Goal: Transaction & Acquisition: Obtain resource

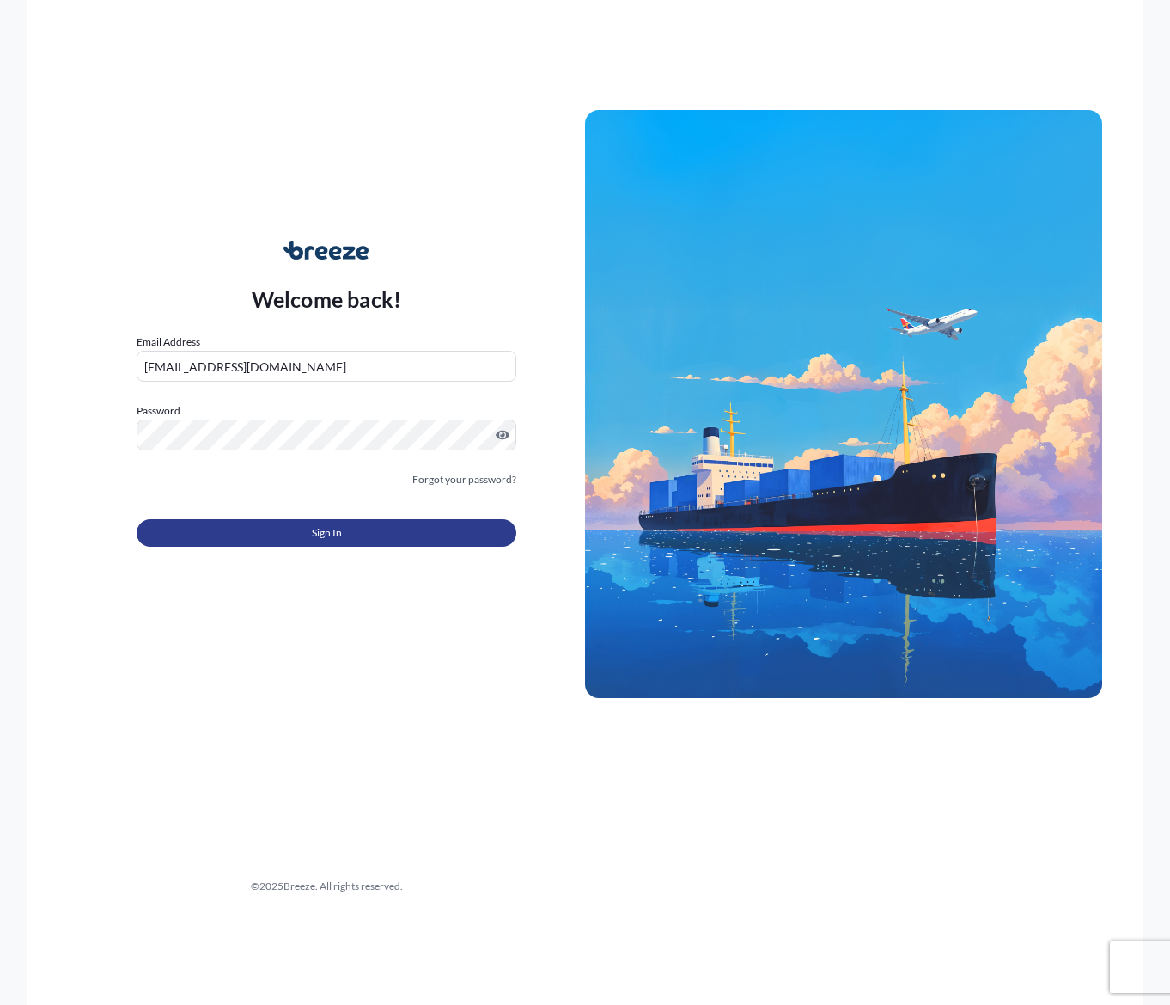
click at [287, 539] on button "Sign In" at bounding box center [327, 532] width 380 height 27
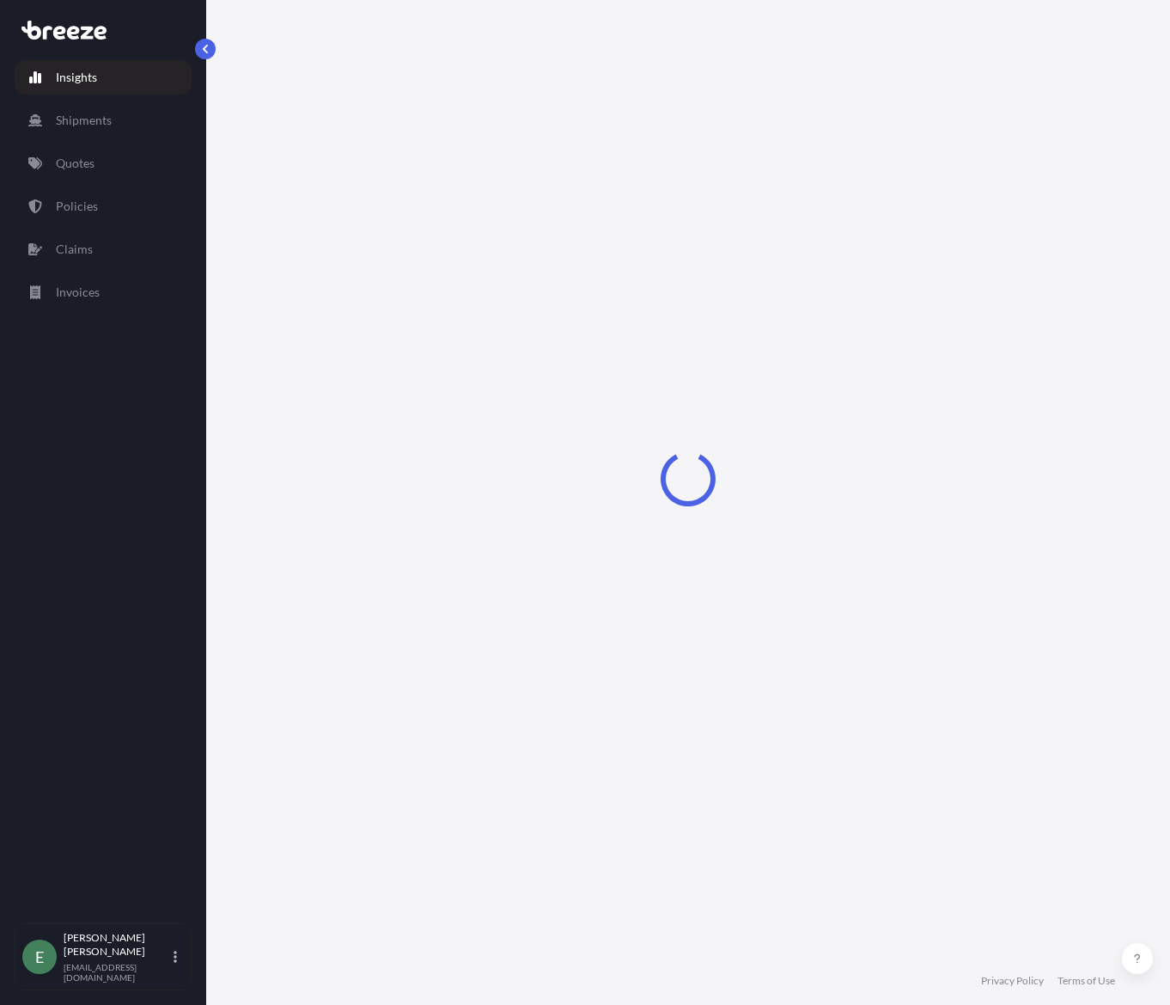
select select "2025"
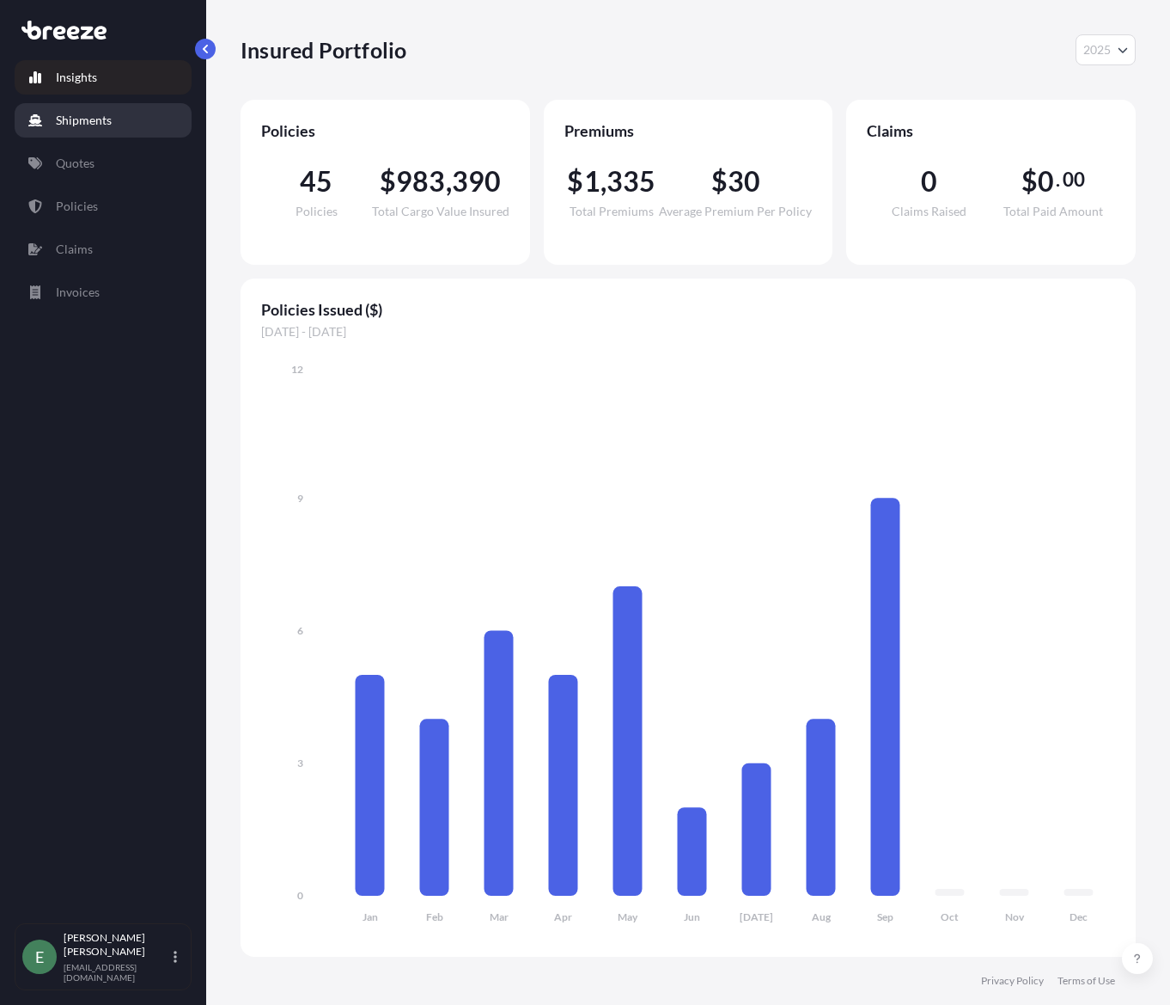
click at [76, 127] on p "Shipments" at bounding box center [84, 120] width 56 height 17
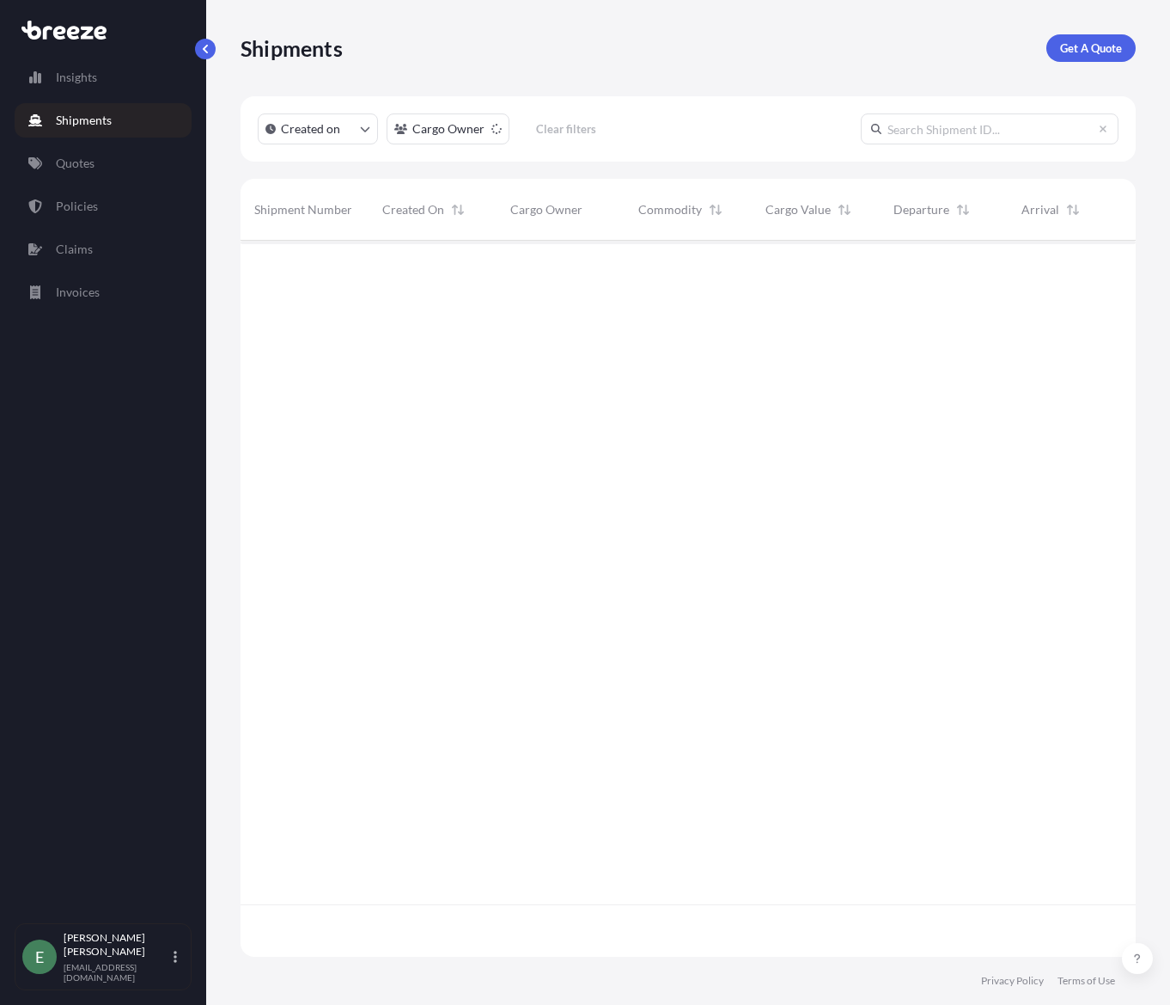
scroll to position [765, 883]
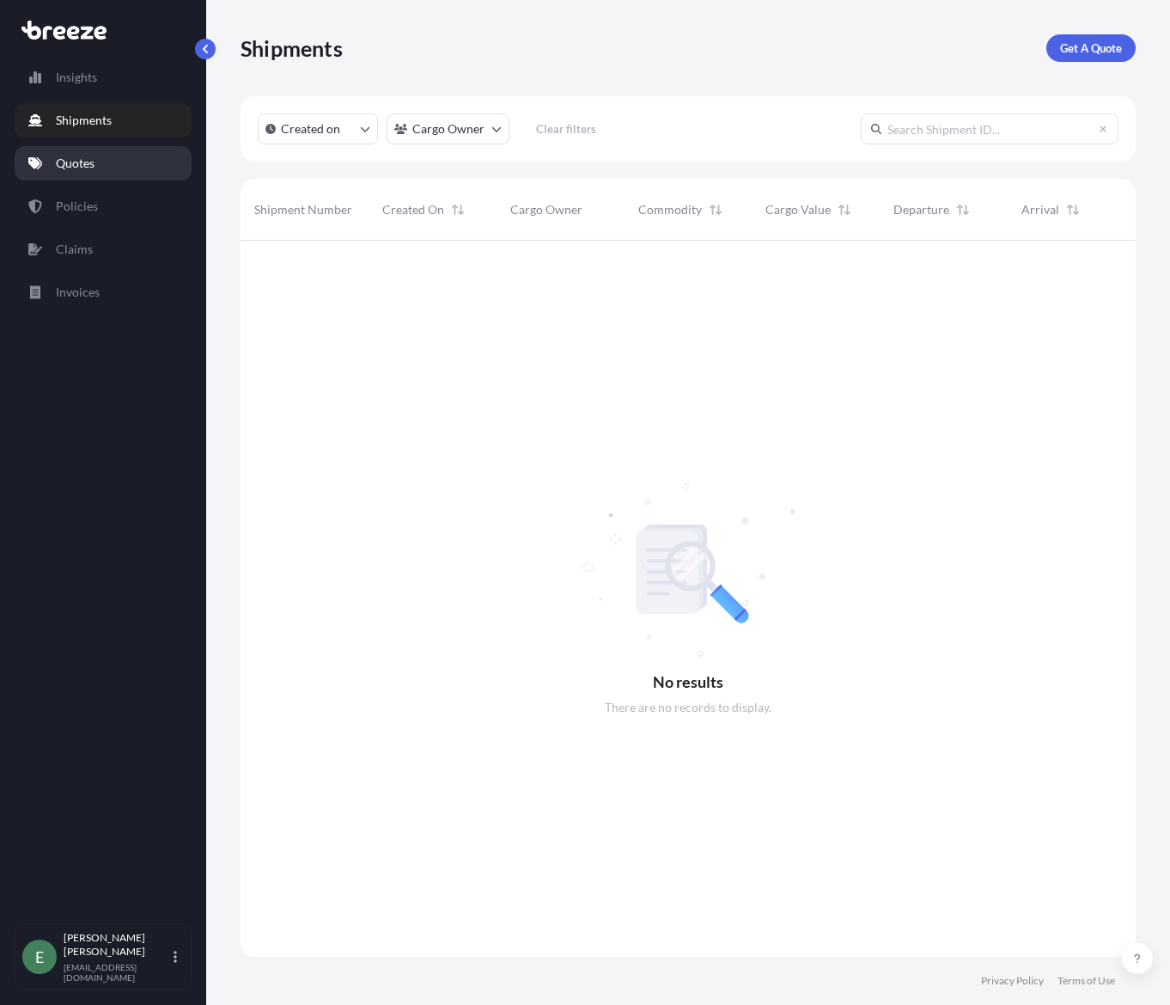
click at [89, 167] on p "Quotes" at bounding box center [75, 163] width 39 height 17
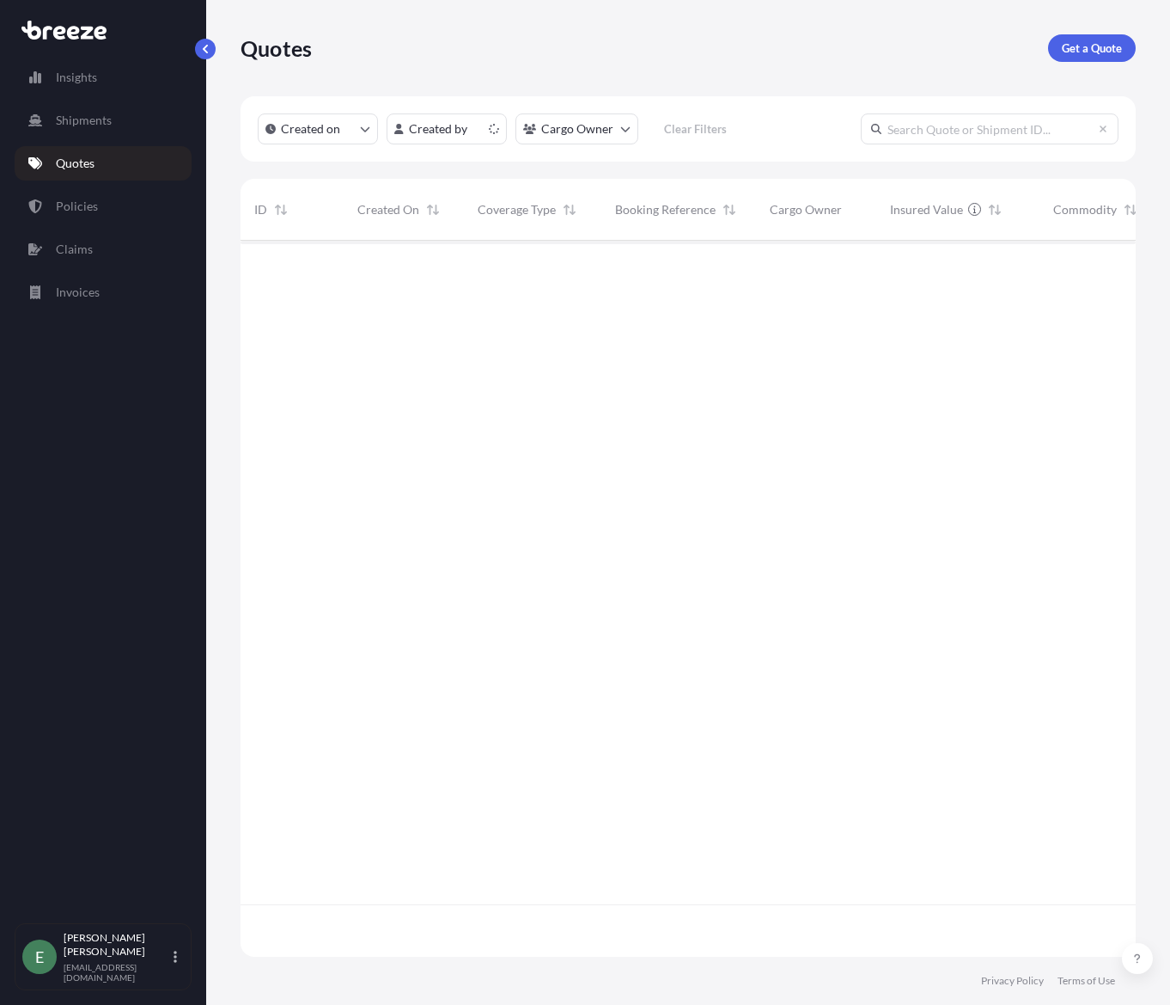
scroll to position [712, 883]
click at [1074, 49] on p "Get a Quote" at bounding box center [1092, 48] width 60 height 17
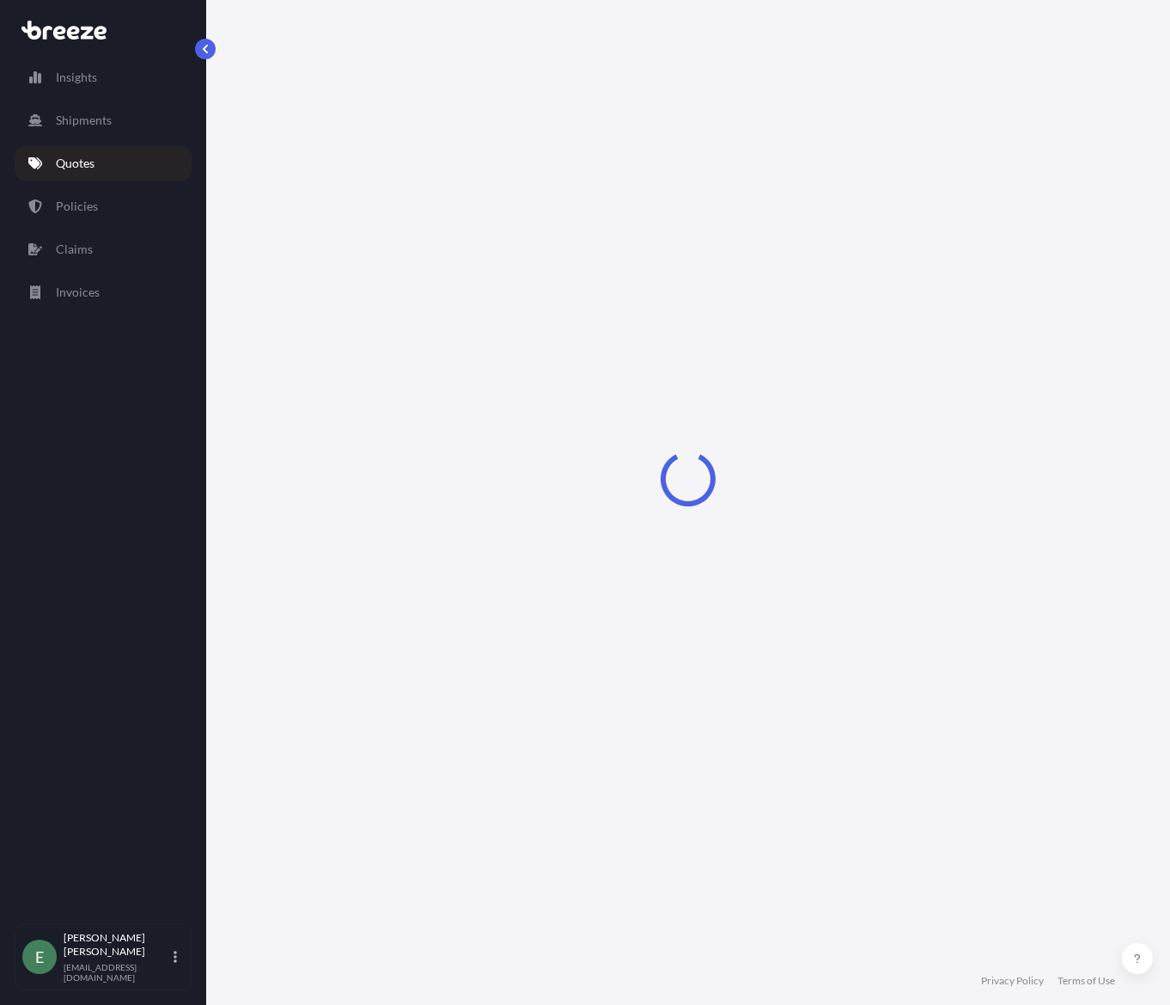
select select "Sea"
select select "1"
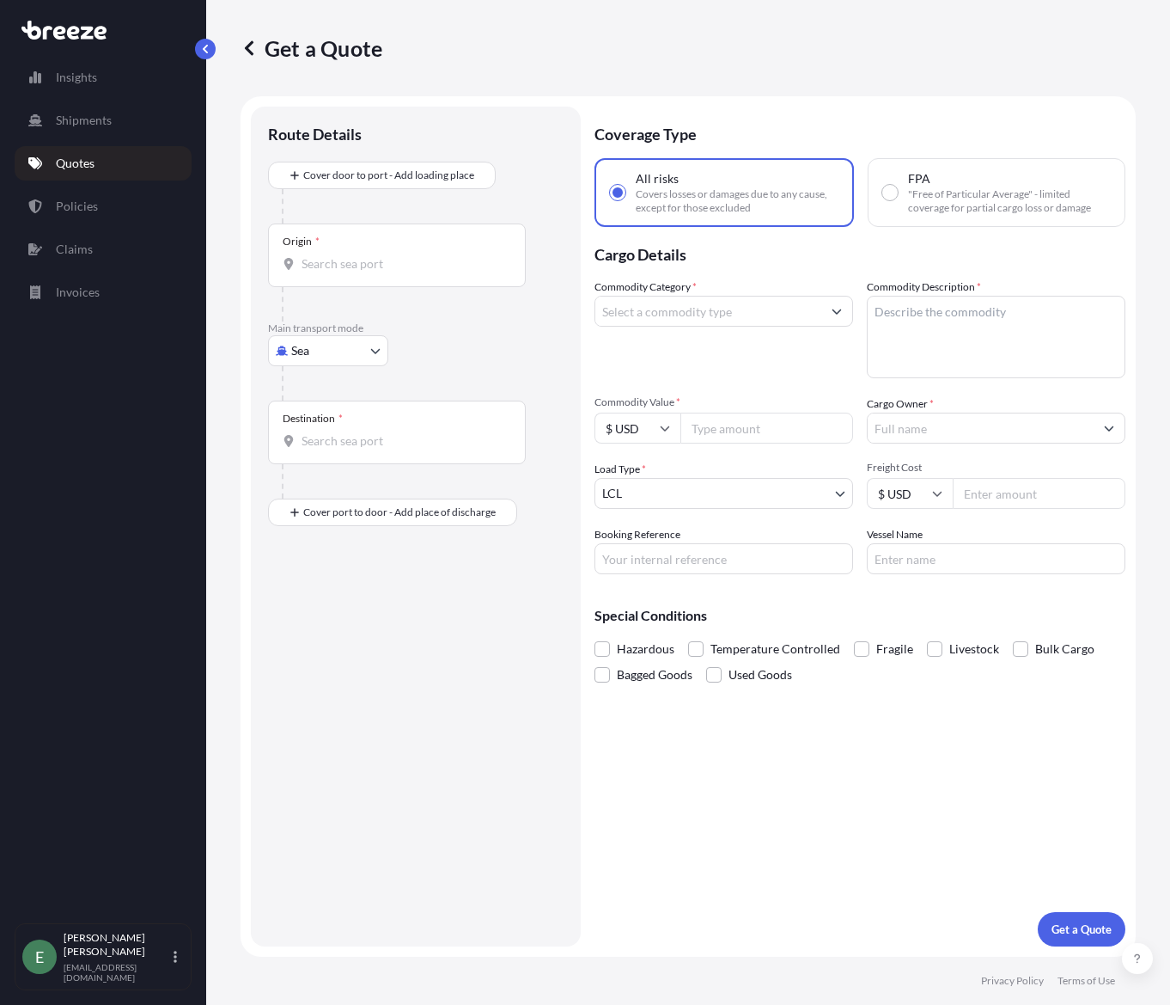
click at [337, 352] on body "Insights Shipments Quotes Policies Claims Invoices E [PERSON_NAME] [EMAIL_ADDRE…" at bounding box center [585, 502] width 1170 height 1005
click at [321, 455] on span "Road" at bounding box center [314, 457] width 27 height 17
select select "Road"
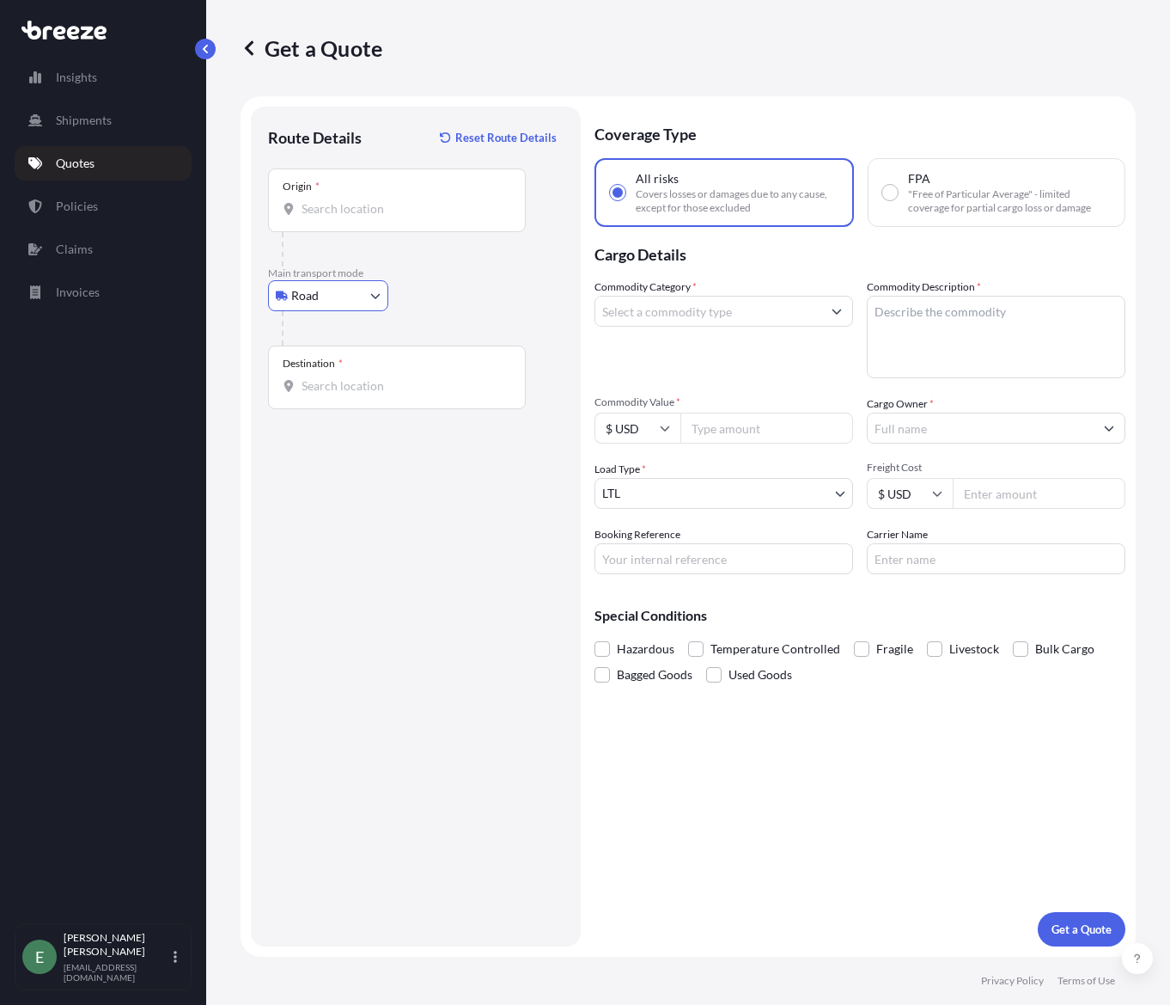
click at [347, 212] on input "Origin *" at bounding box center [403, 208] width 203 height 17
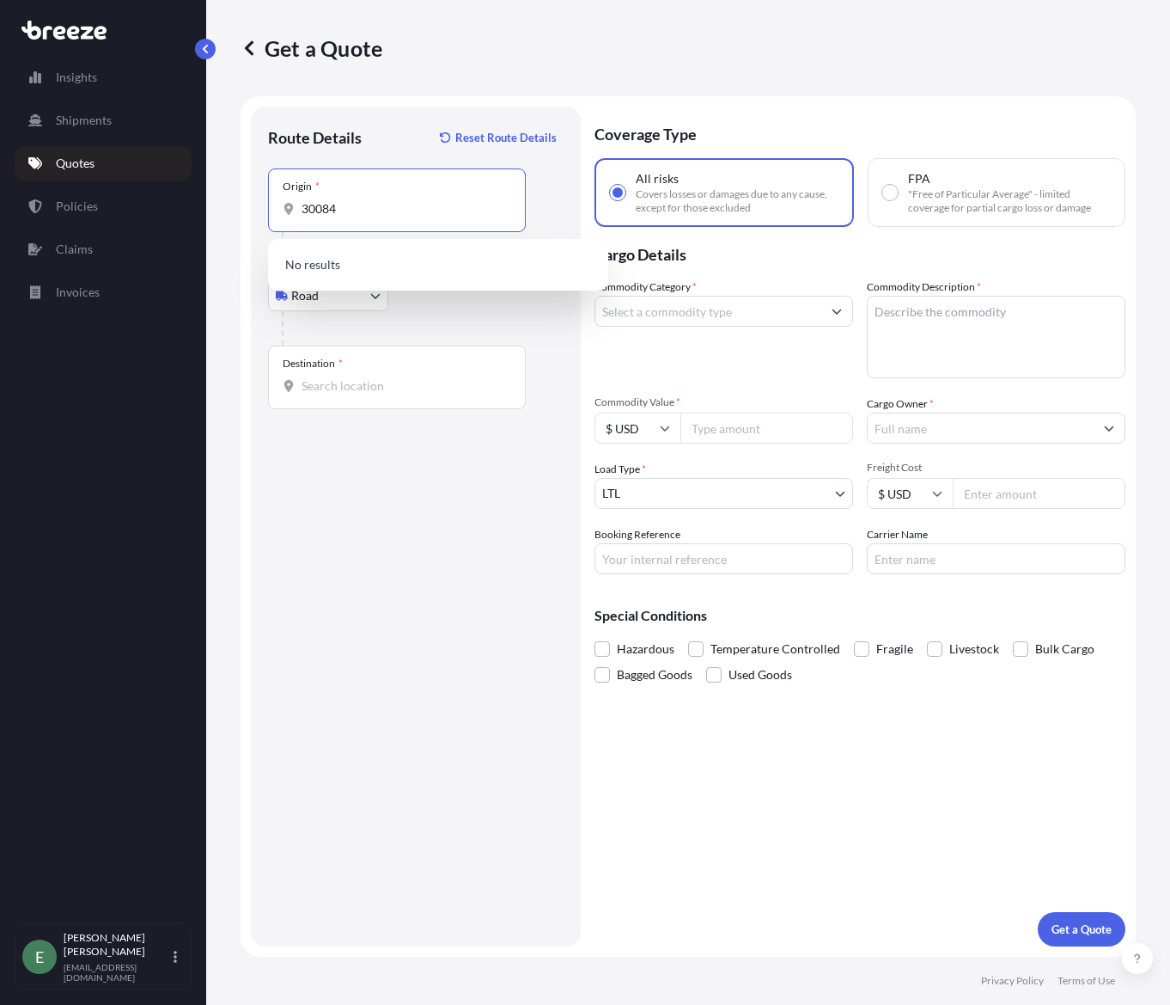
type input "30084"
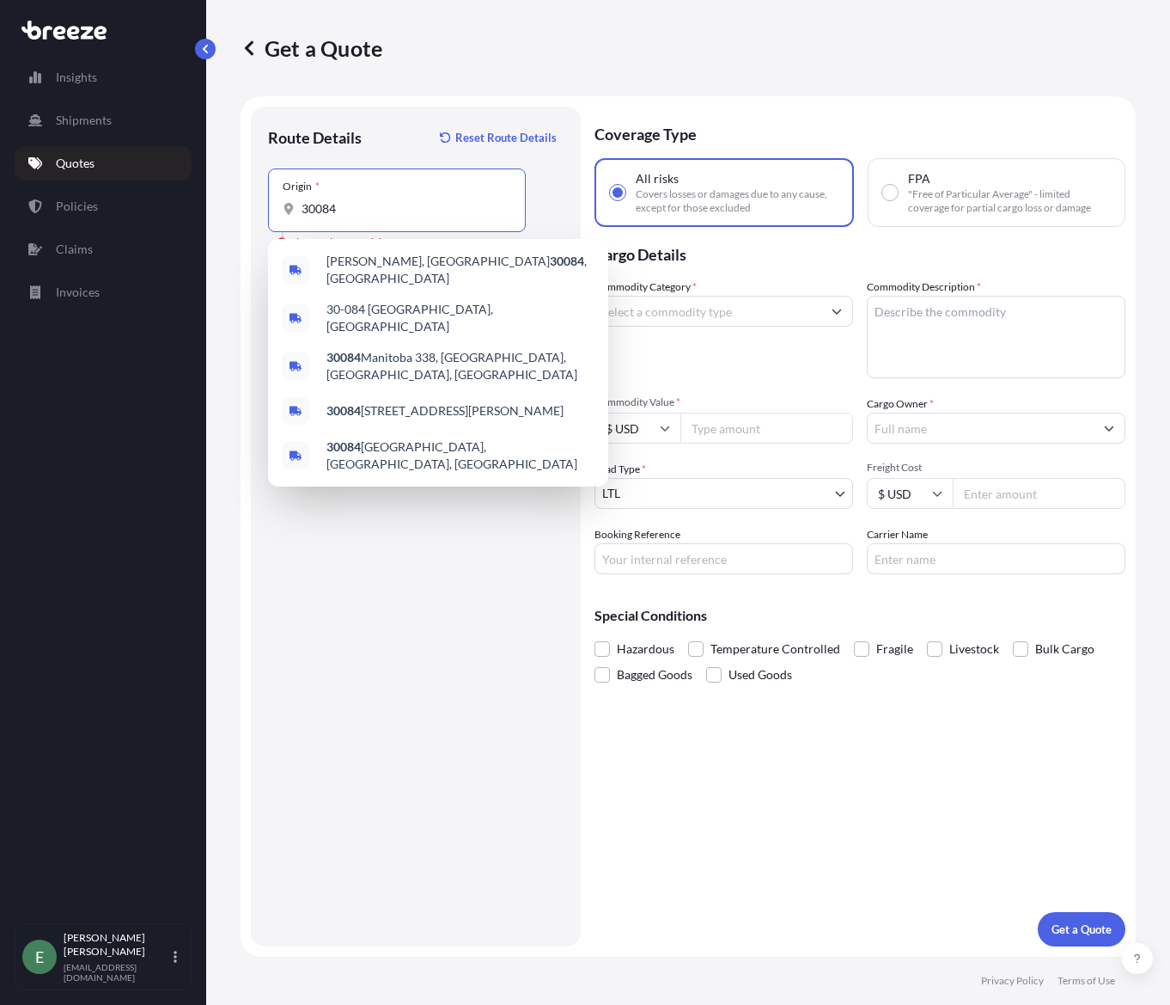
click at [352, 211] on input "30084" at bounding box center [403, 208] width 203 height 17
click at [355, 254] on div "[GEOGRAPHIC_DATA], GA 30084 , [GEOGRAPHIC_DATA]" at bounding box center [438, 270] width 327 height 48
type input "[GEOGRAPHIC_DATA], GA 30084, [GEOGRAPHIC_DATA]"
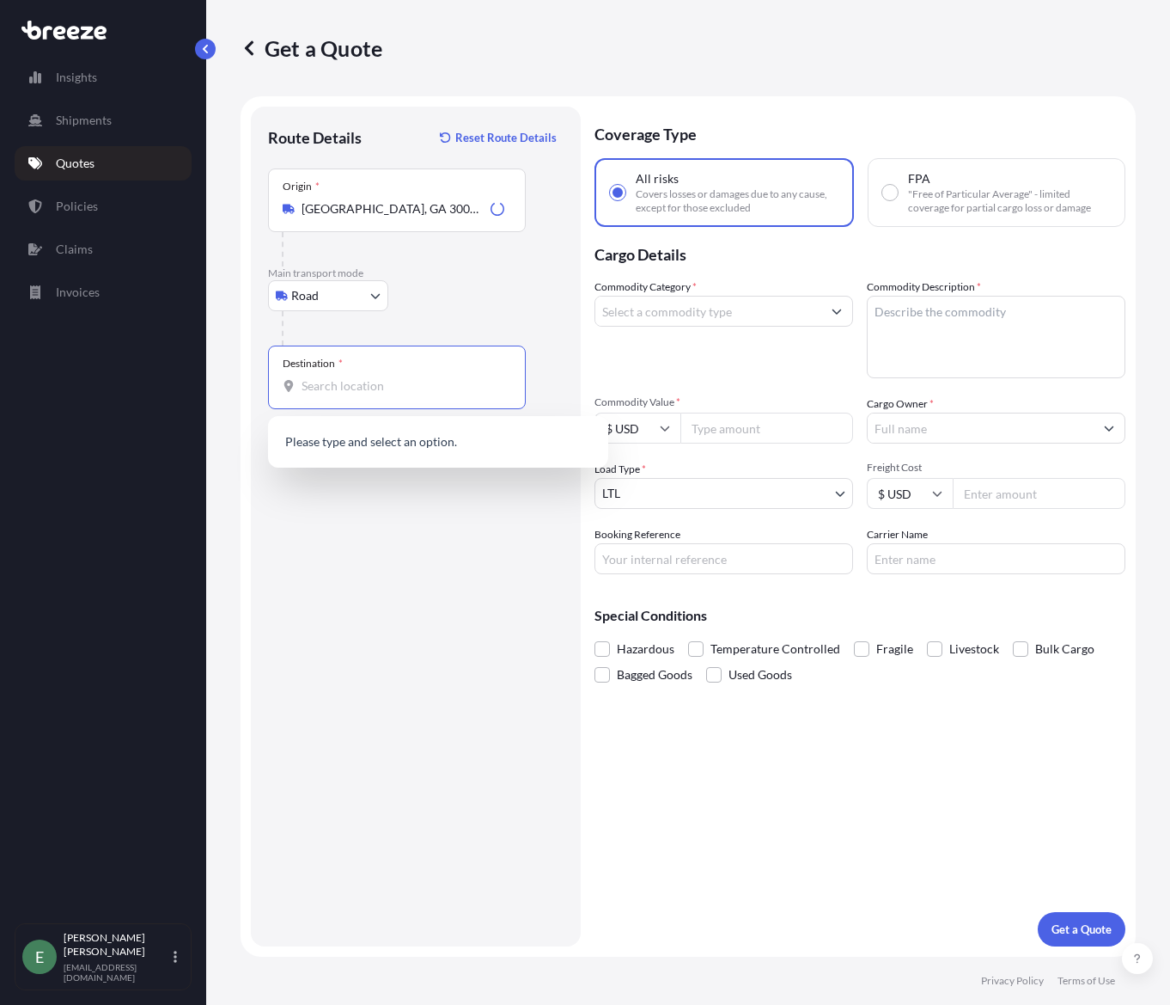
click at [333, 392] on input "Destination *" at bounding box center [403, 385] width 203 height 17
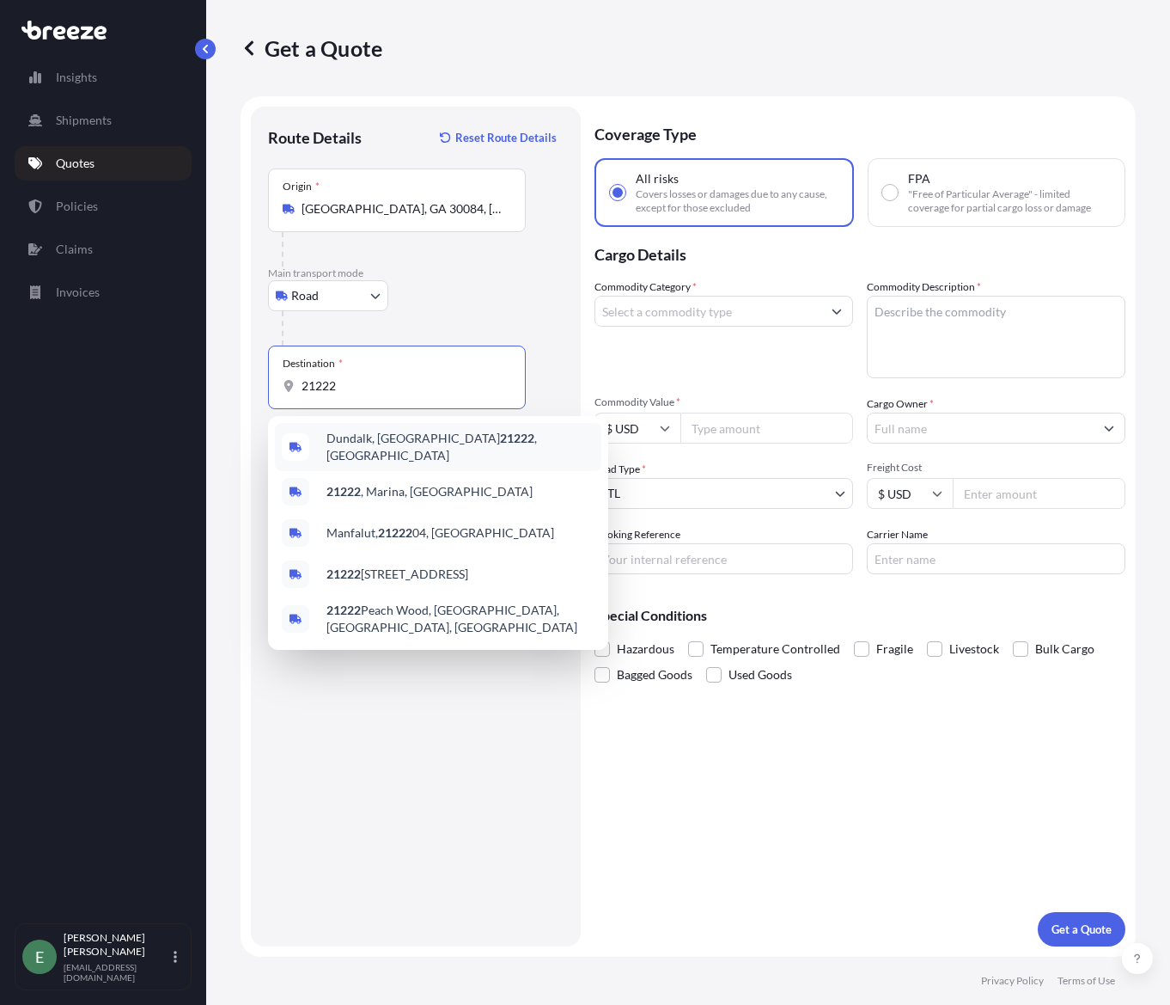
click at [360, 448] on span "[PERSON_NAME][GEOGRAPHIC_DATA] , [GEOGRAPHIC_DATA]" at bounding box center [461, 447] width 268 height 34
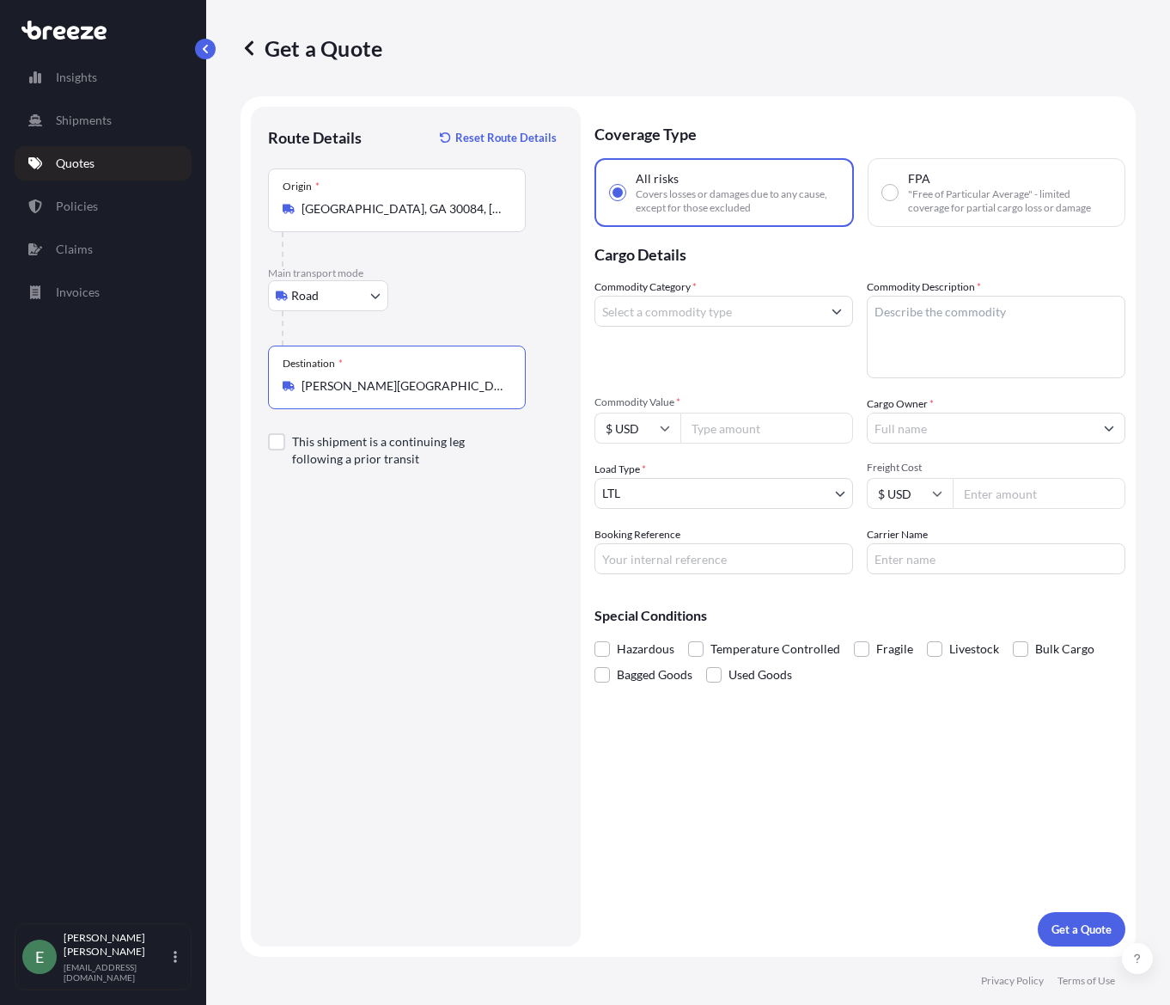
type input "[PERSON_NAME][GEOGRAPHIC_DATA], [GEOGRAPHIC_DATA]"
click at [734, 319] on input "Commodity Category *" at bounding box center [709, 311] width 226 height 31
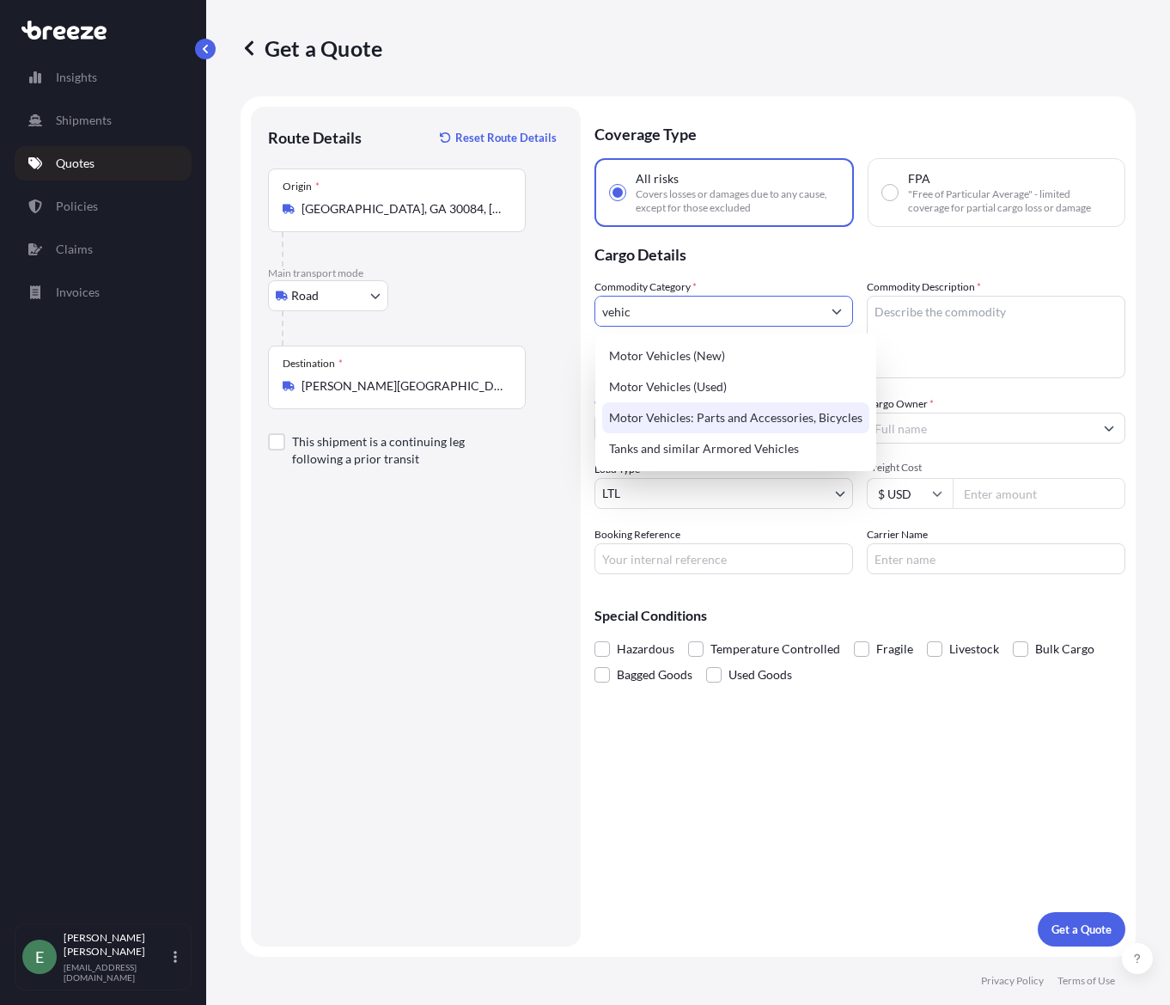
click at [709, 422] on div "Motor Vehicles: Parts and Accessories, Bicycles" at bounding box center [735, 417] width 267 height 31
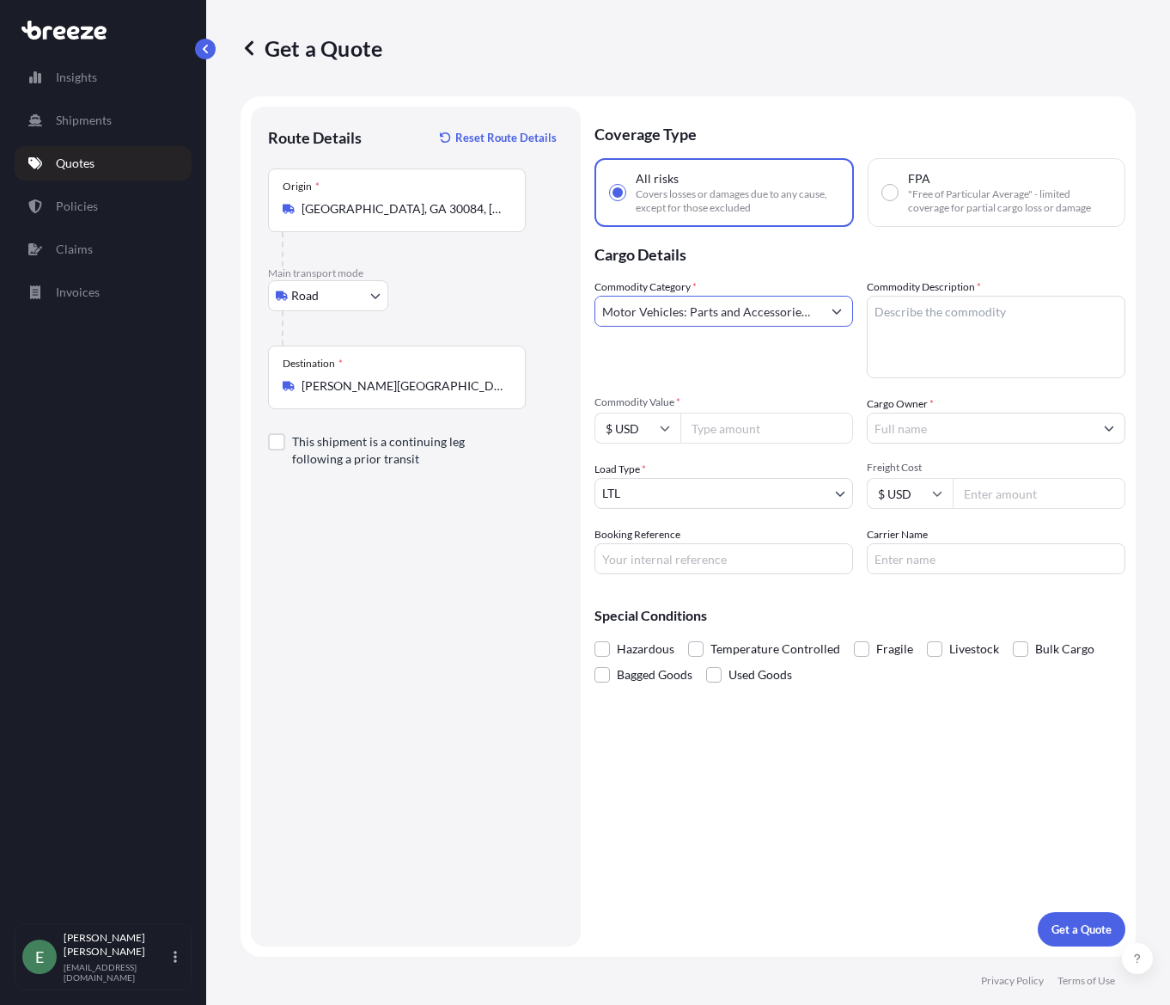
type input "Motor Vehicles: Parts and Accessories, Bicycles"
click at [940, 333] on textarea "Commodity Description *" at bounding box center [996, 337] width 259 height 82
paste textarea "Mudguard, lights"
type textarea "Mudguard, lights"
click at [762, 428] on input "Commodity Value *" at bounding box center [767, 427] width 173 height 31
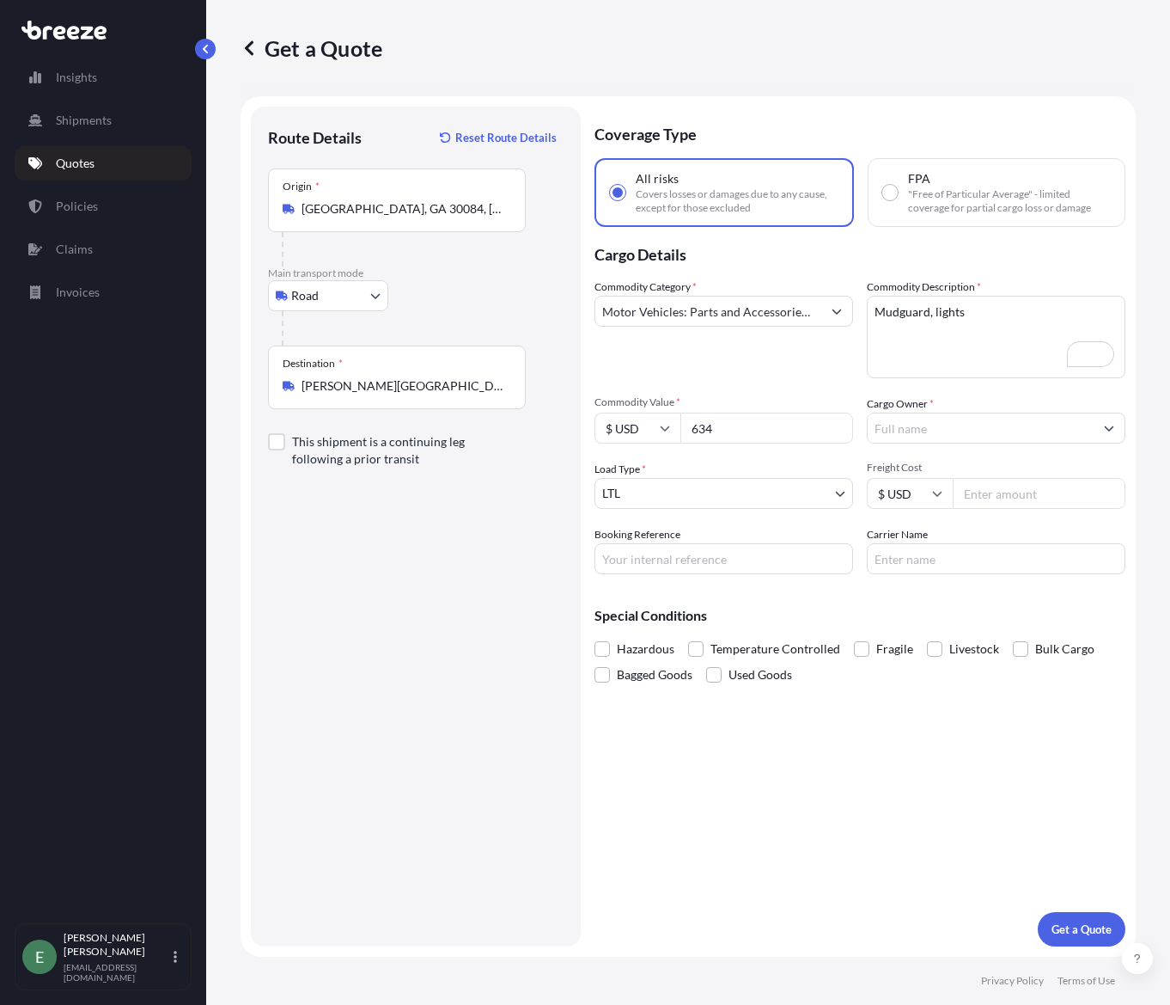
type input "634"
click at [954, 433] on input "Cargo Owner *" at bounding box center [981, 427] width 226 height 31
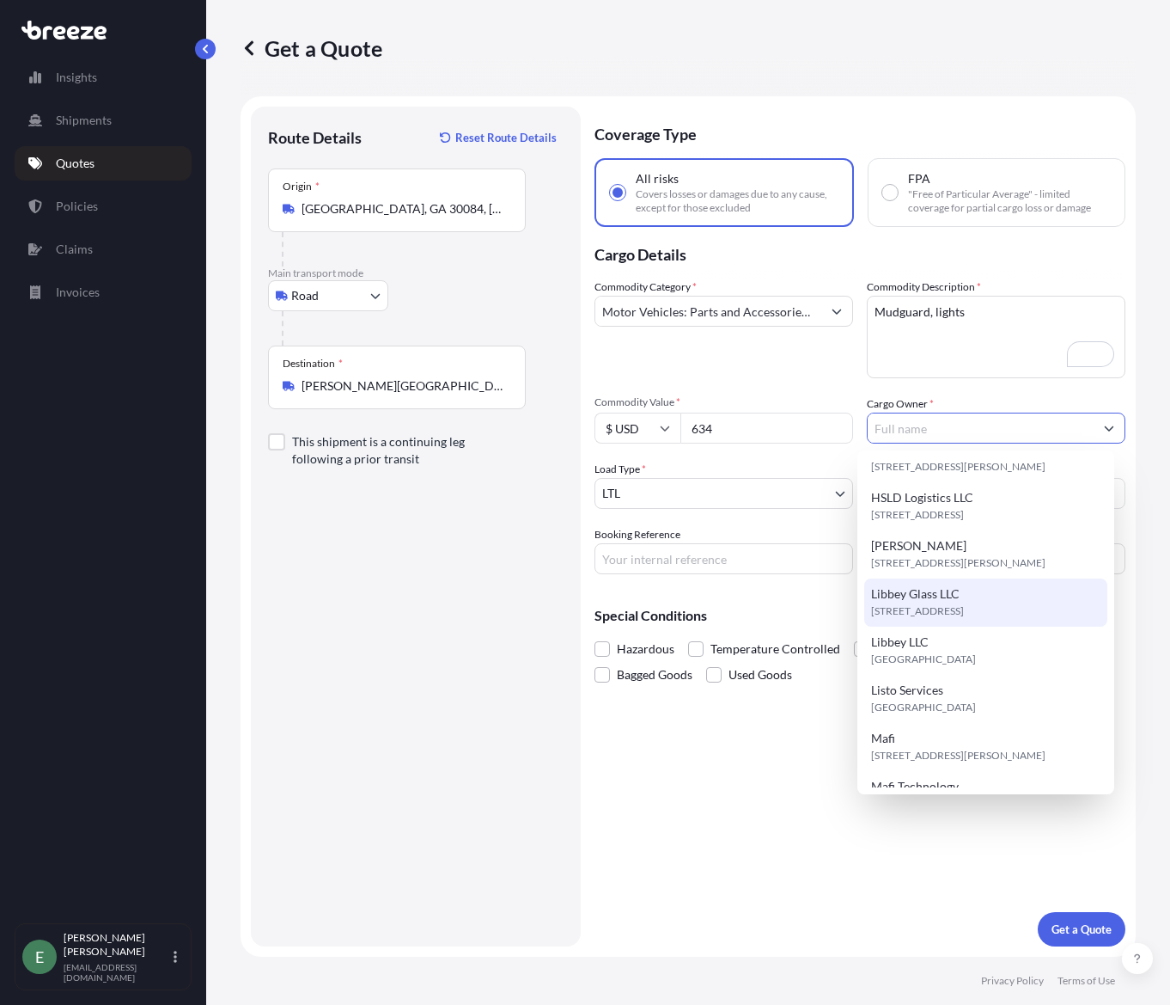
scroll to position [258, 0]
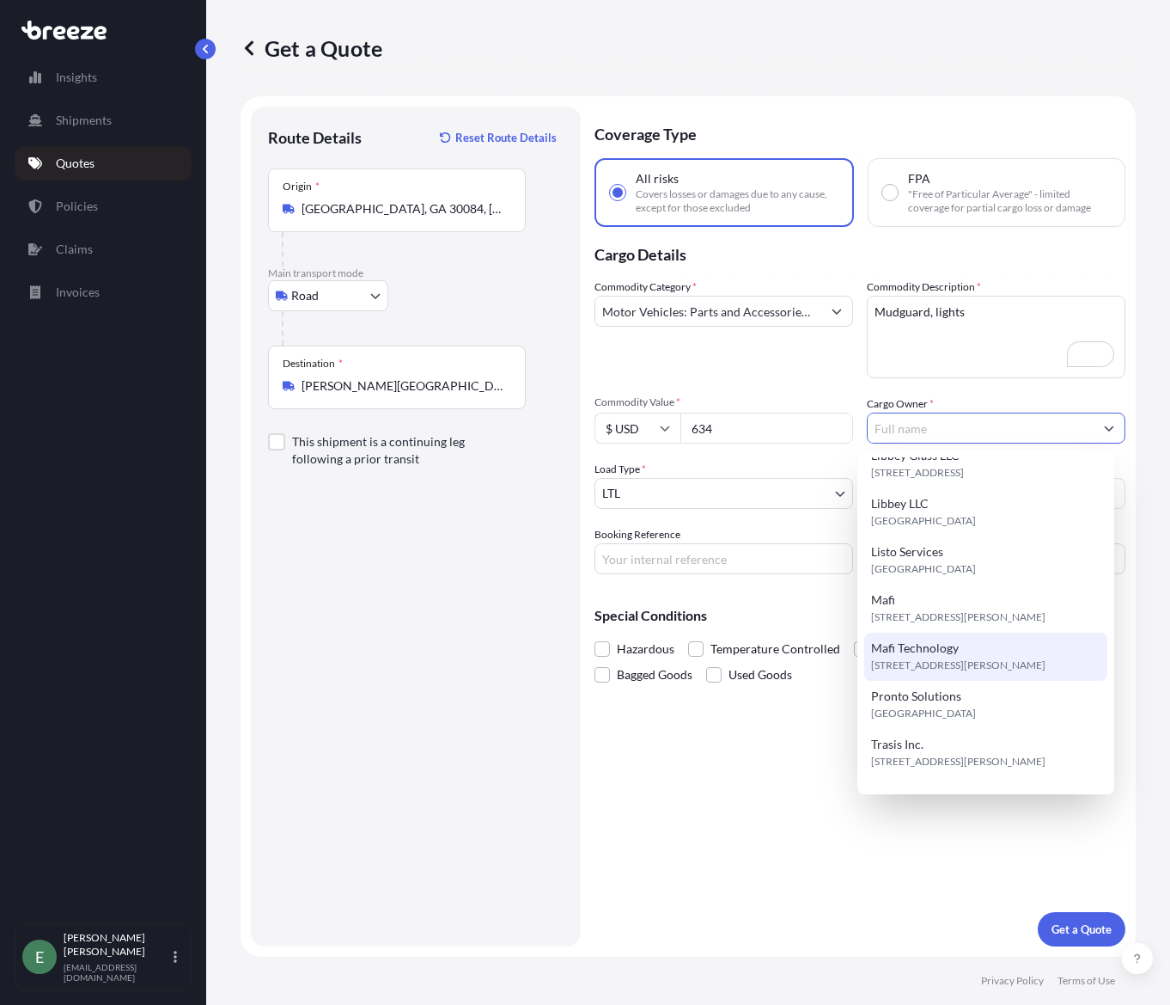
click at [952, 640] on span "Mafi Technology" at bounding box center [915, 647] width 88 height 17
type input "Mafi Technology"
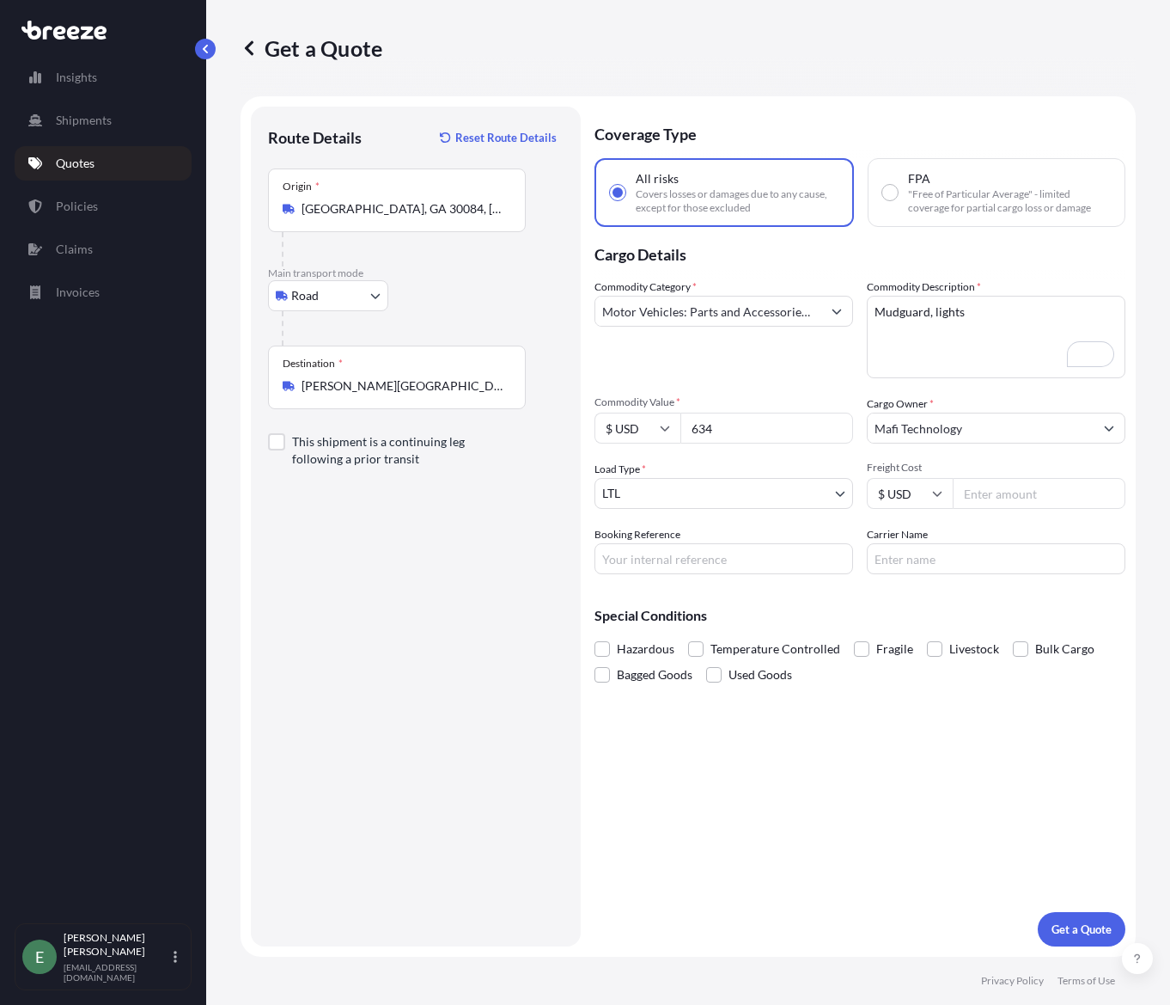
click at [1018, 490] on input "Freight Cost" at bounding box center [1039, 493] width 173 height 31
click at [1017, 488] on input "Freight Cost" at bounding box center [1039, 493] width 173 height 31
type input "425.12"
click at [711, 561] on input "Booking Reference" at bounding box center [724, 558] width 259 height 31
type input "Q2217"
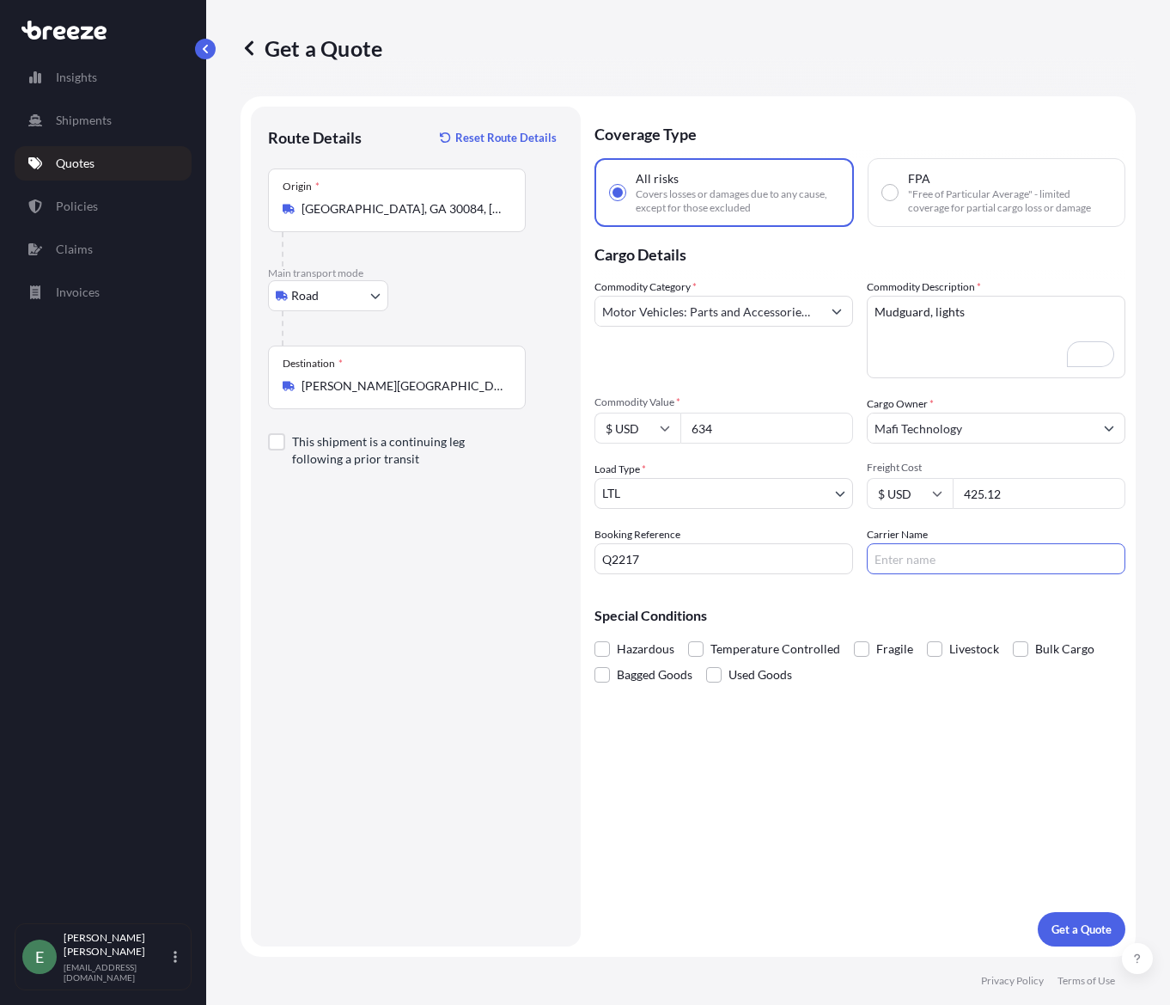
click at [956, 570] on input "Carrier Name" at bounding box center [996, 558] width 259 height 31
drag, startPoint x: 892, startPoint y: 558, endPoint x: 807, endPoint y: 559, distance: 85.1
click at [809, 559] on div "Commodity Category * Motor Vehicles: Parts and Accessories, Bicycles Commodity …" at bounding box center [860, 426] width 531 height 296
type input "XPO"
click at [1056, 927] on p "Get a Quote" at bounding box center [1082, 928] width 60 height 17
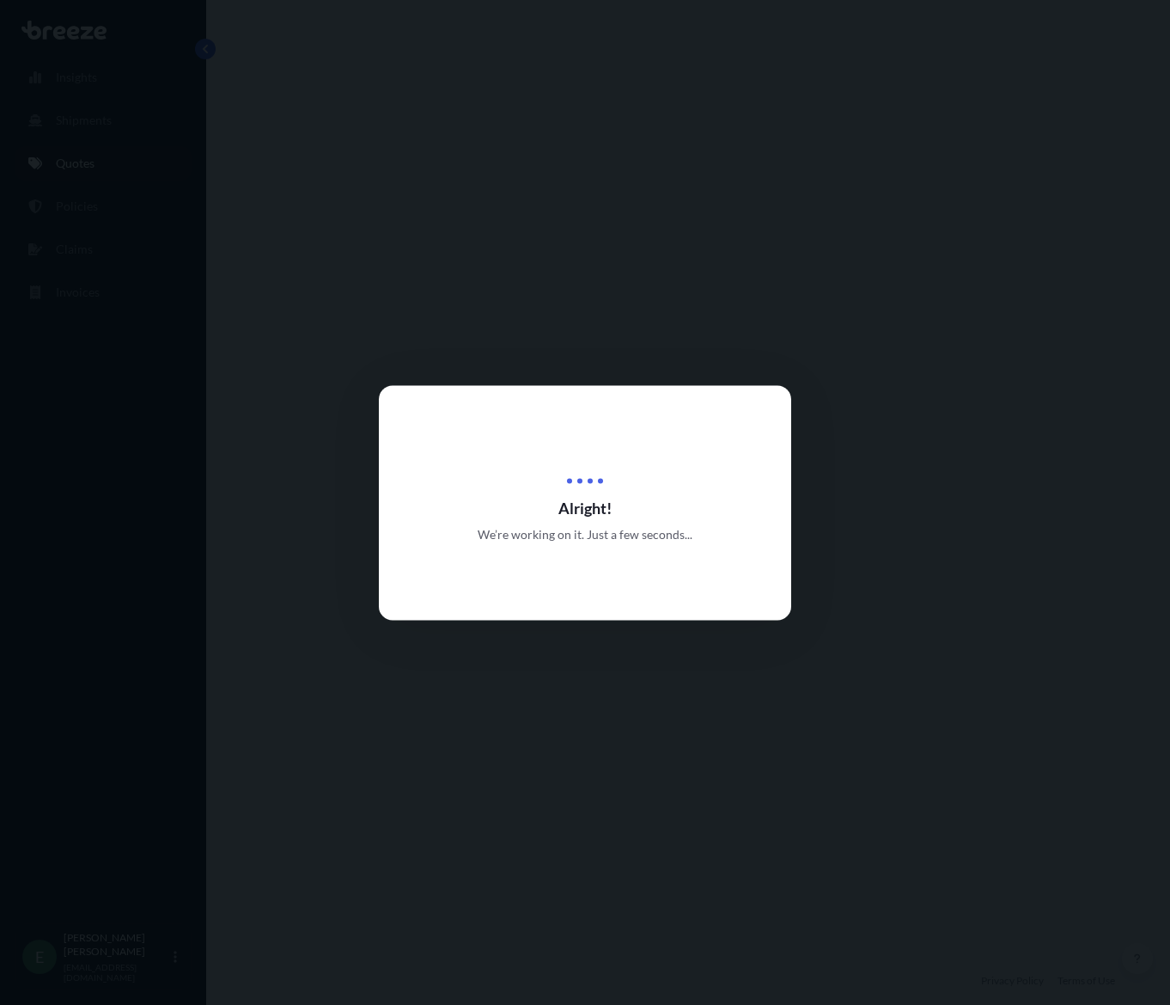
select select "Road"
select select "1"
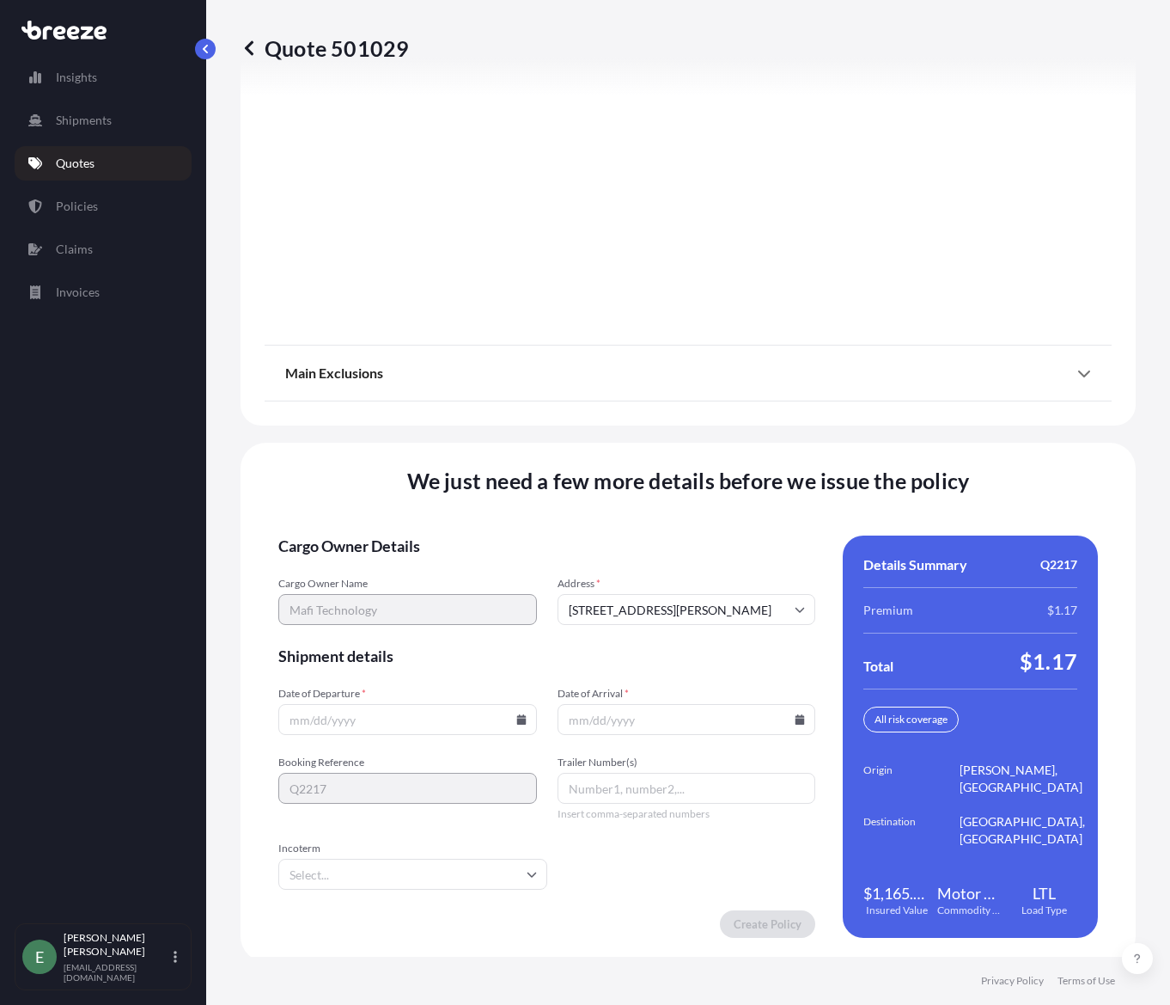
scroll to position [2075, 0]
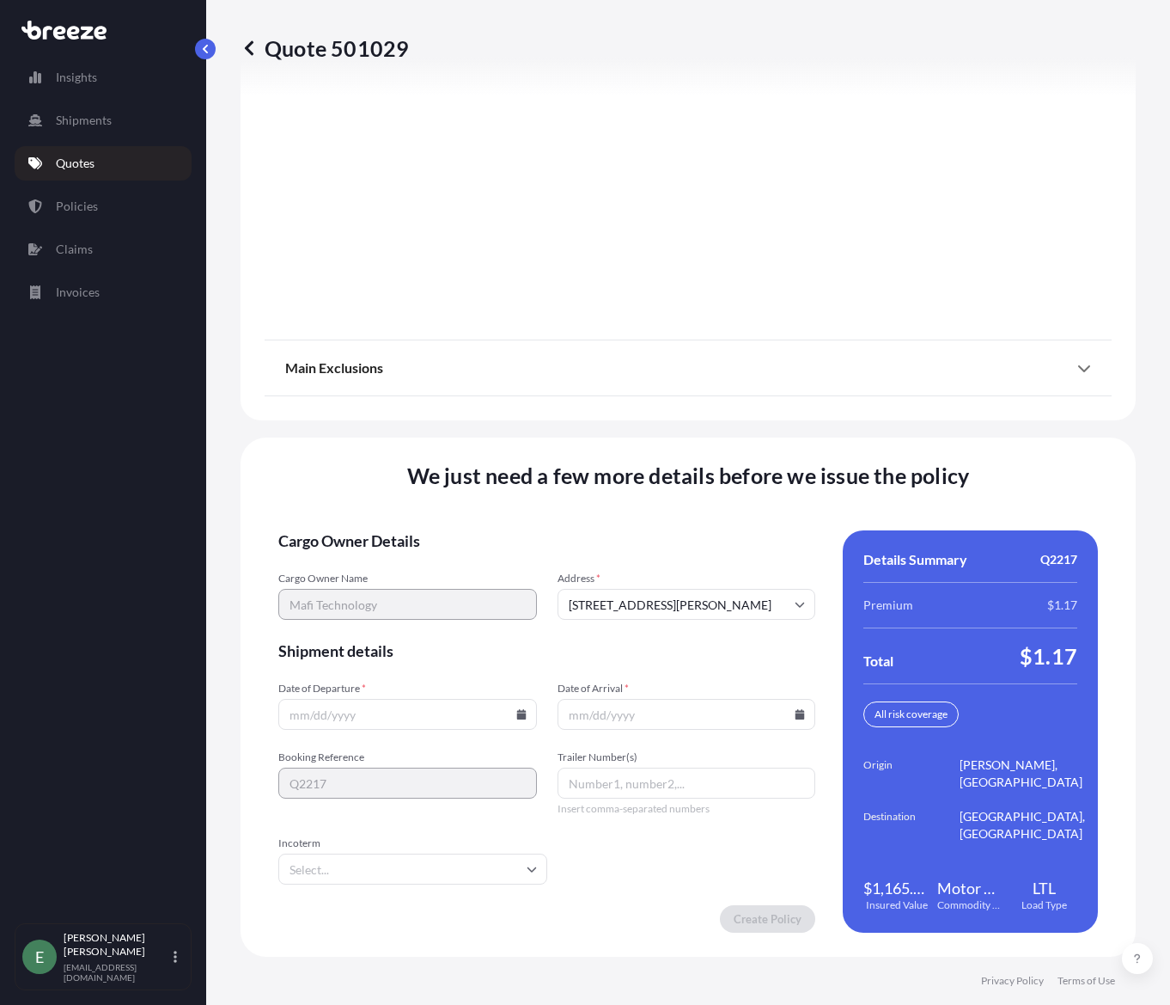
drag, startPoint x: 419, startPoint y: 712, endPoint x: 431, endPoint y: 715, distance: 11.5
click at [419, 712] on input "Date of Departure *" at bounding box center [407, 714] width 259 height 31
click at [517, 714] on icon at bounding box center [520, 714] width 9 height 10
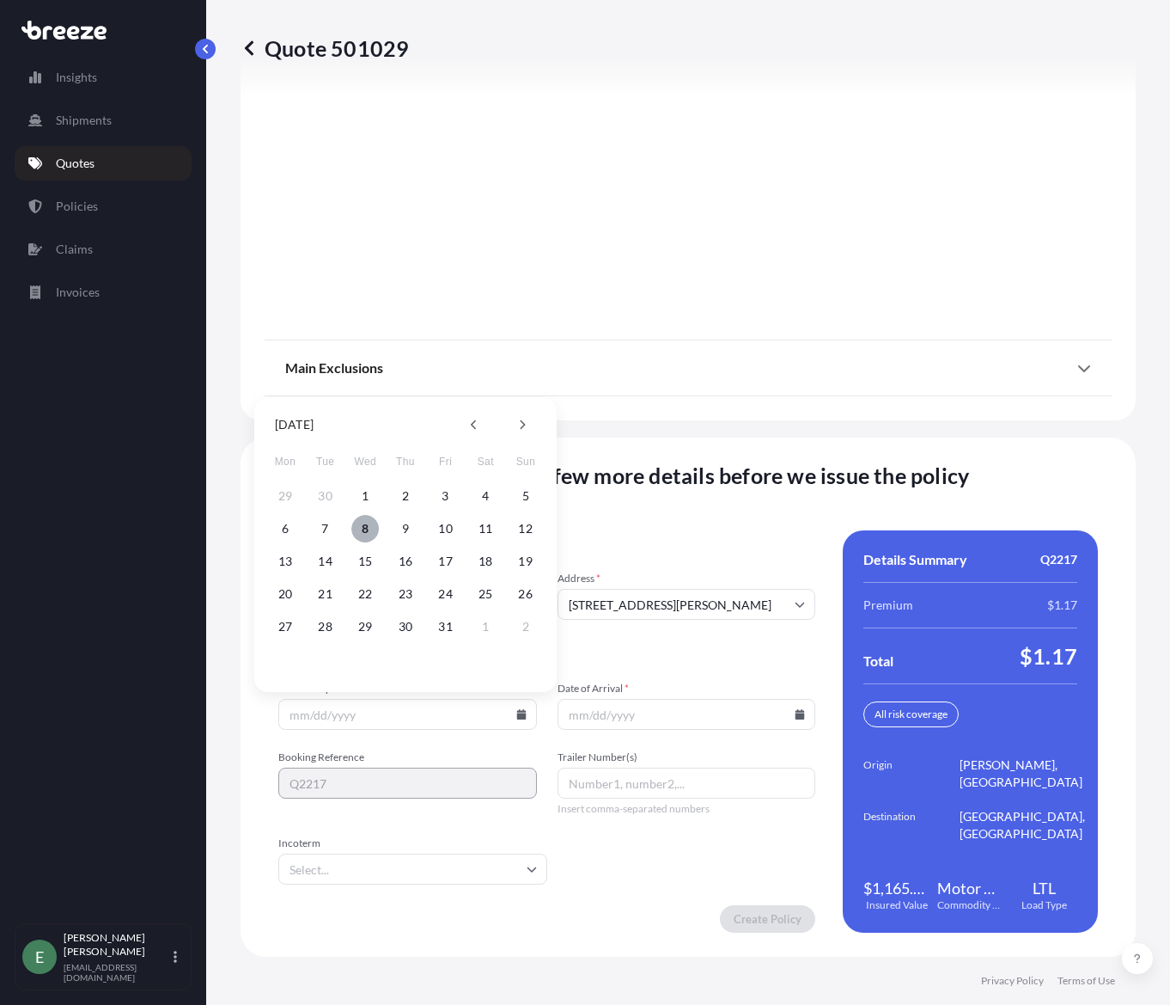
click at [365, 527] on button "8" at bounding box center [364, 528] width 27 height 27
type input "[DATE]"
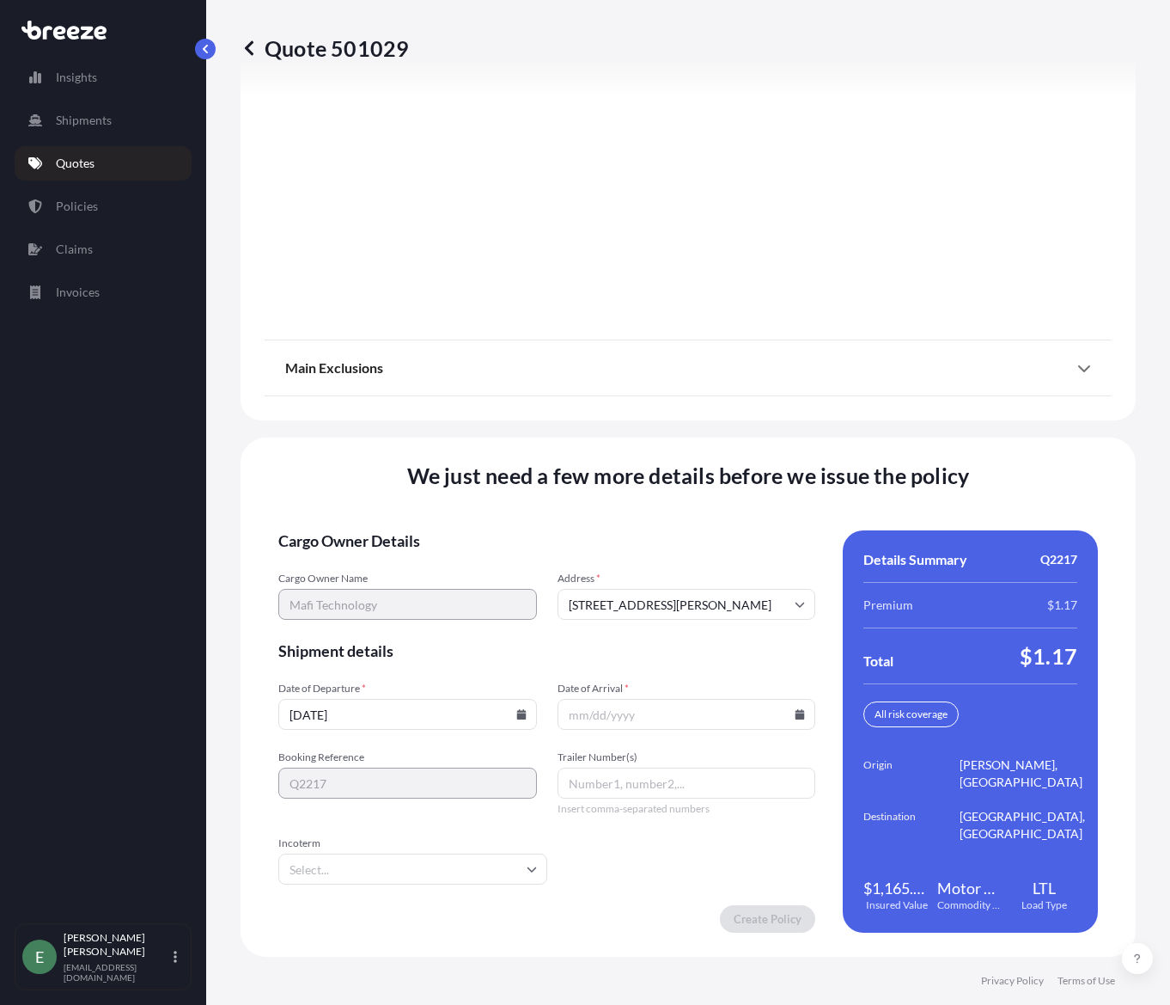
click at [795, 712] on icon at bounding box center [800, 714] width 10 height 10
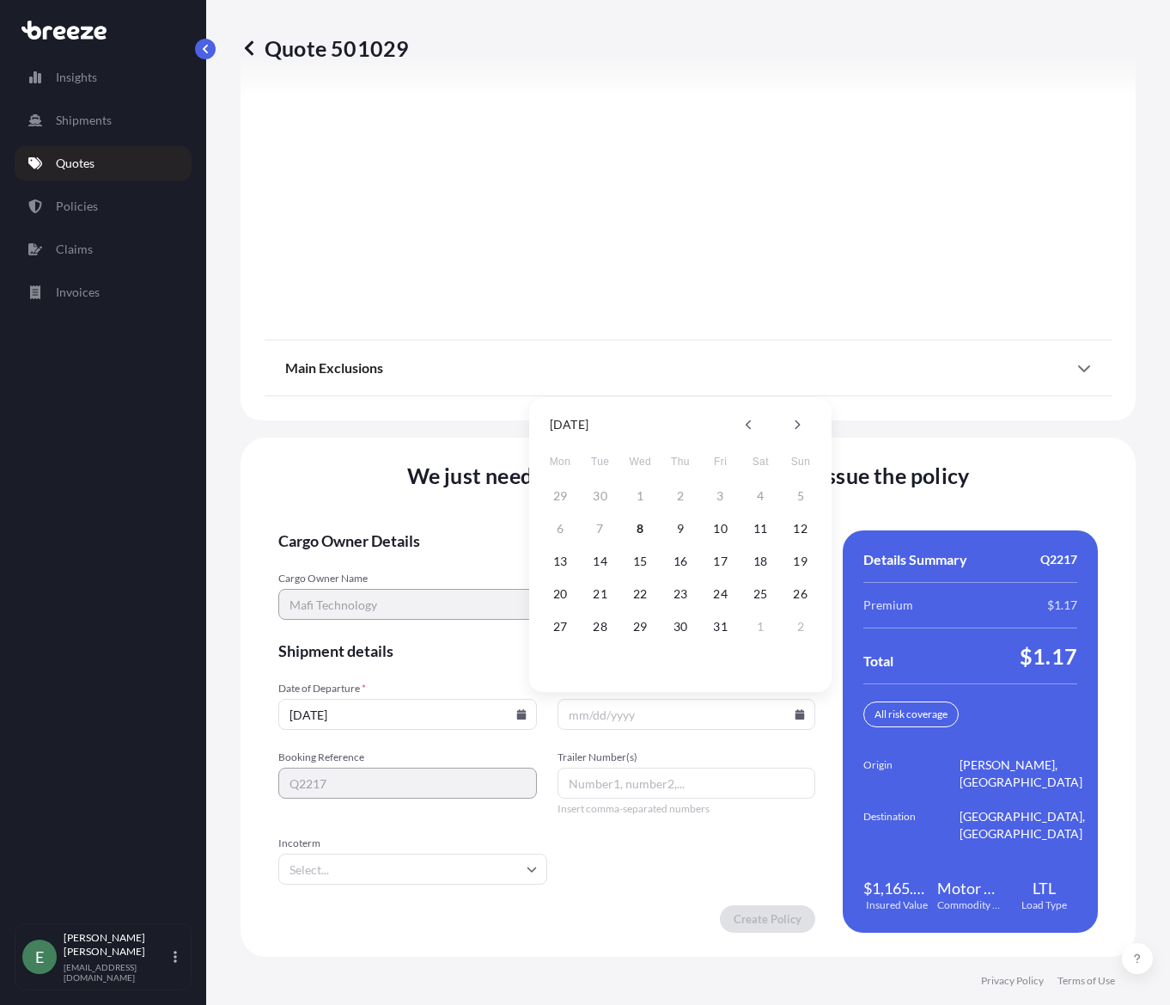
click at [585, 559] on div "13 14 15 16 17 18 19" at bounding box center [680, 561] width 275 height 31
click at [607, 561] on button "14" at bounding box center [600, 560] width 27 height 27
type input "[DATE]"
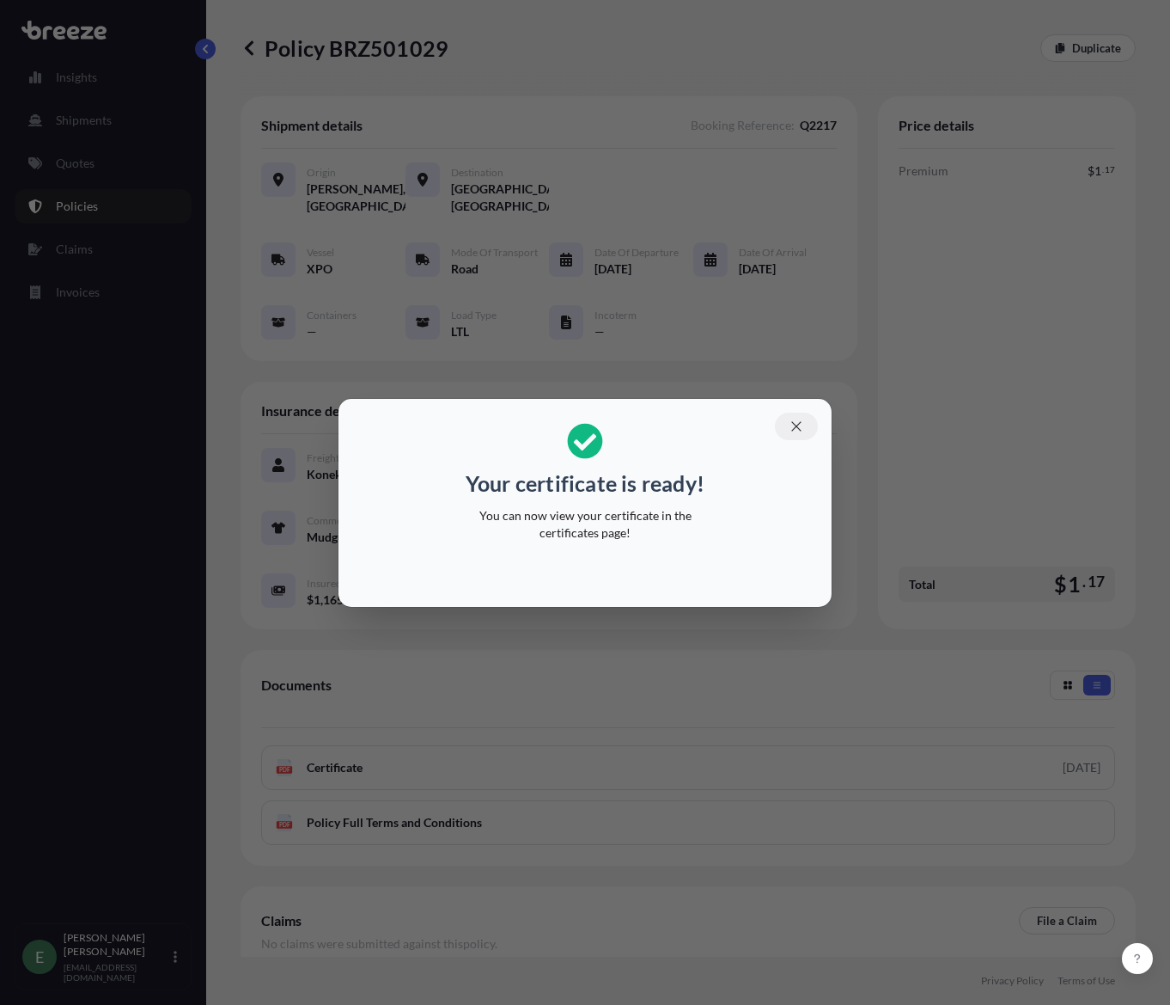
click at [787, 422] on button "button" at bounding box center [796, 425] width 43 height 27
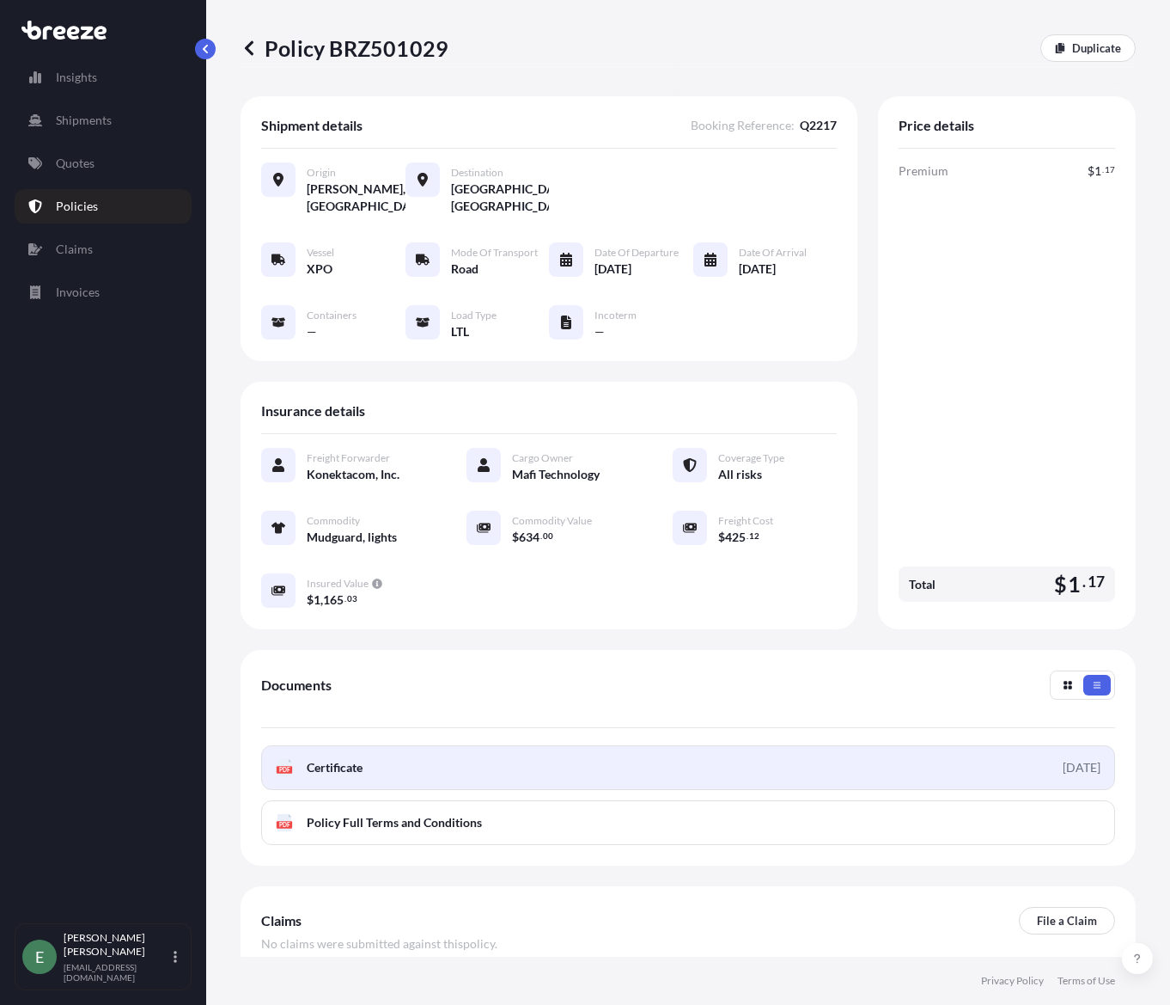
click at [427, 767] on link "PDF Certificate [DATE]" at bounding box center [688, 767] width 854 height 45
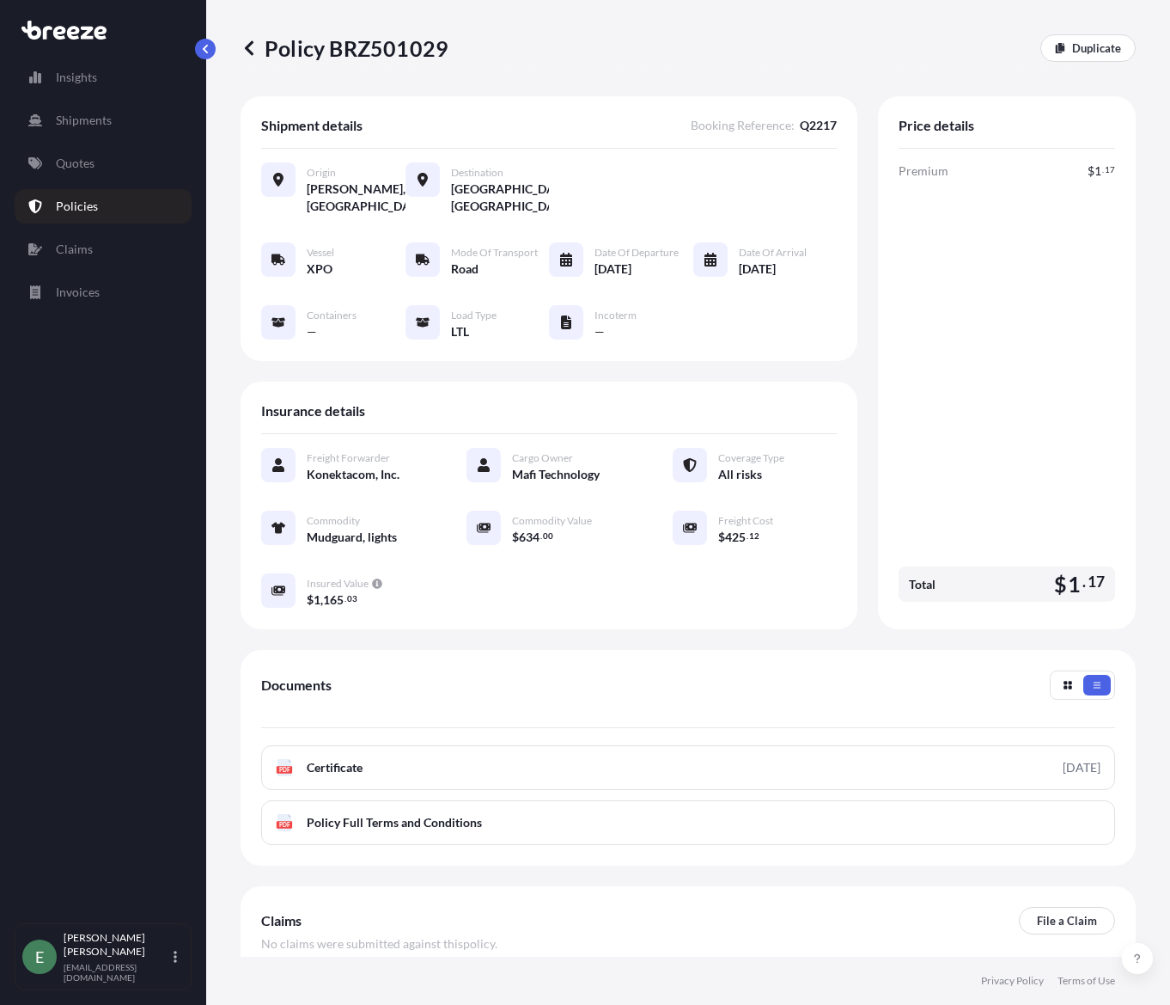
drag, startPoint x: 1048, startPoint y: 287, endPoint x: 895, endPoint y: 27, distance: 302.0
click at [1047, 286] on div "Premium $ 1 . 17 Total $ 1 . 17" at bounding box center [1007, 385] width 217 height 446
